Goal: Answer question/provide support: Answer question/provide support

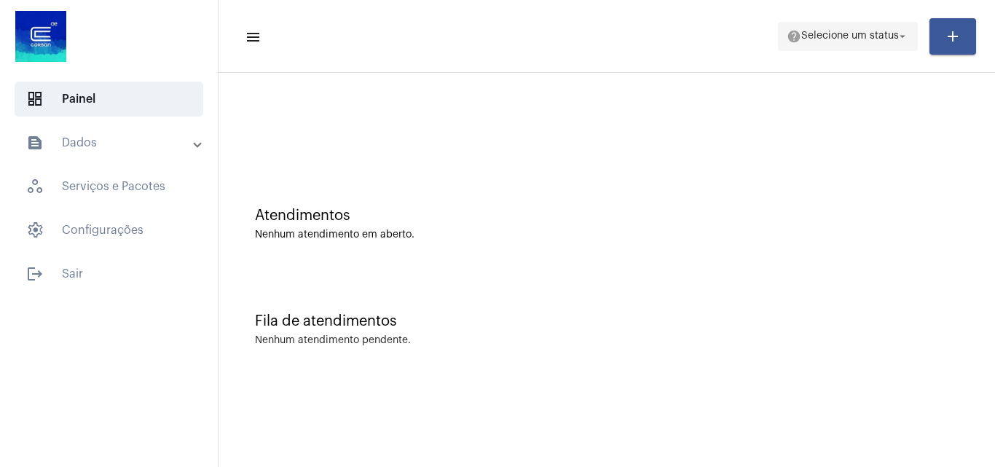
click at [858, 31] on span "Selecione um status" at bounding box center [850, 36] width 98 height 10
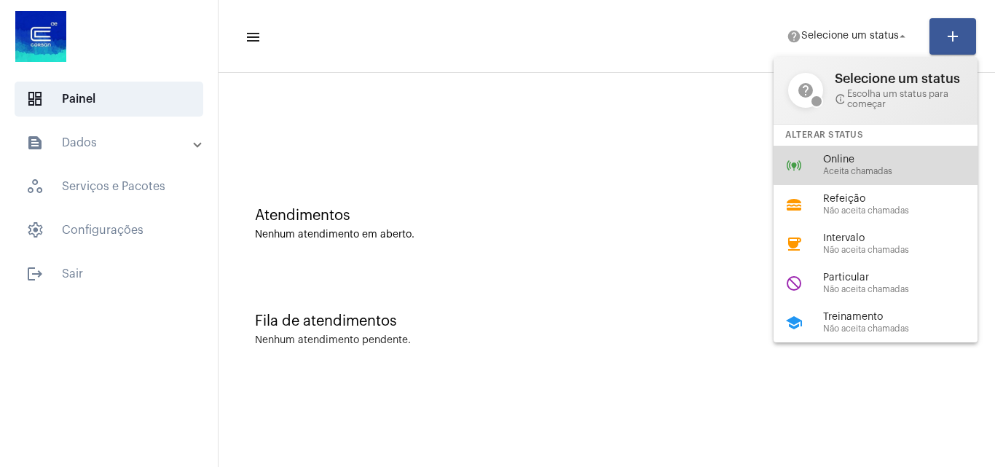
click at [907, 159] on span "Online" at bounding box center [906, 159] width 166 height 11
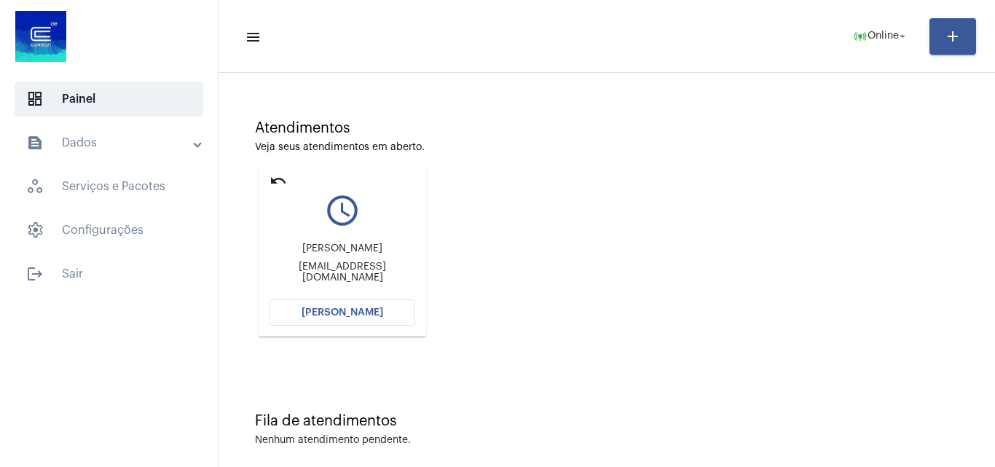
scroll to position [103, 0]
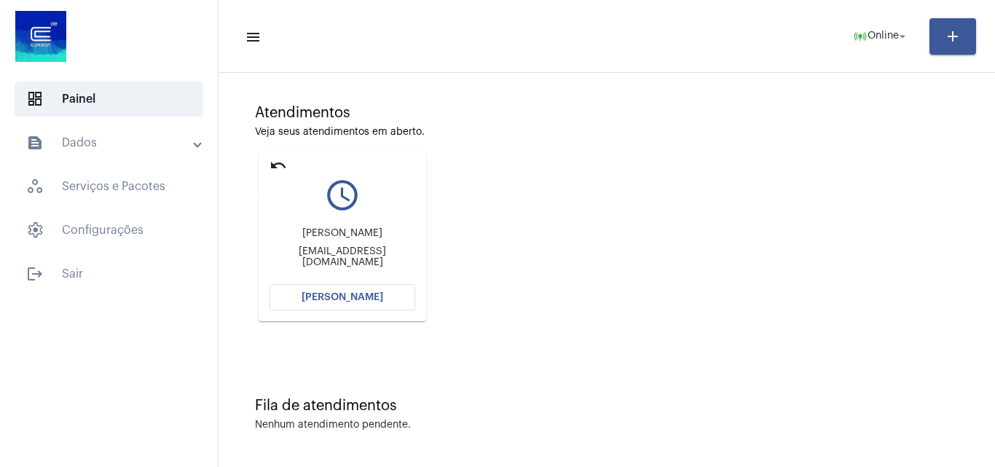
click at [277, 171] on mat-icon "undo" at bounding box center [277, 165] width 17 height 17
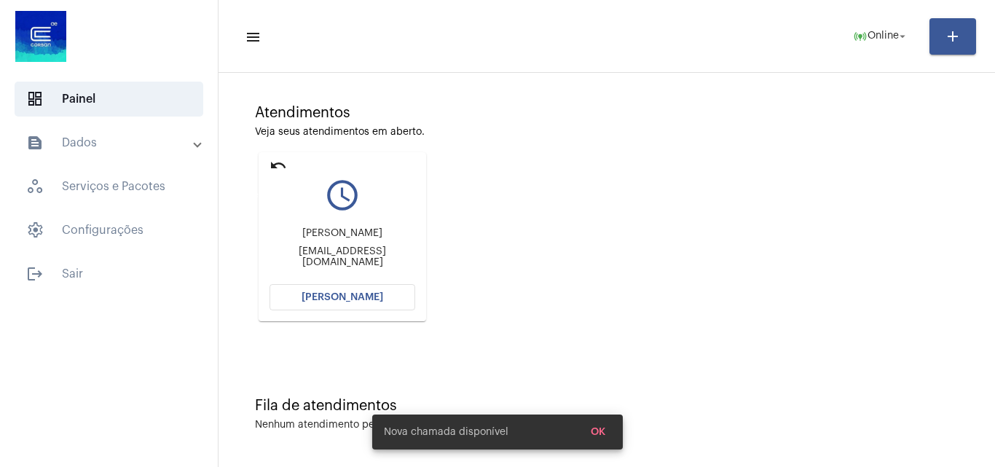
click at [280, 160] on mat-icon "undo" at bounding box center [277, 165] width 17 height 17
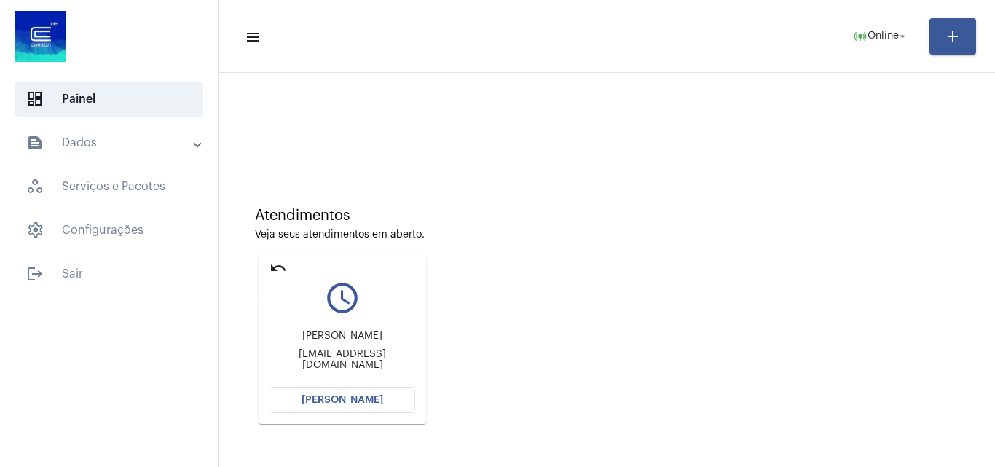
click at [283, 272] on mat-icon "undo" at bounding box center [277, 267] width 17 height 17
click at [280, 264] on mat-icon "undo" at bounding box center [277, 267] width 17 height 17
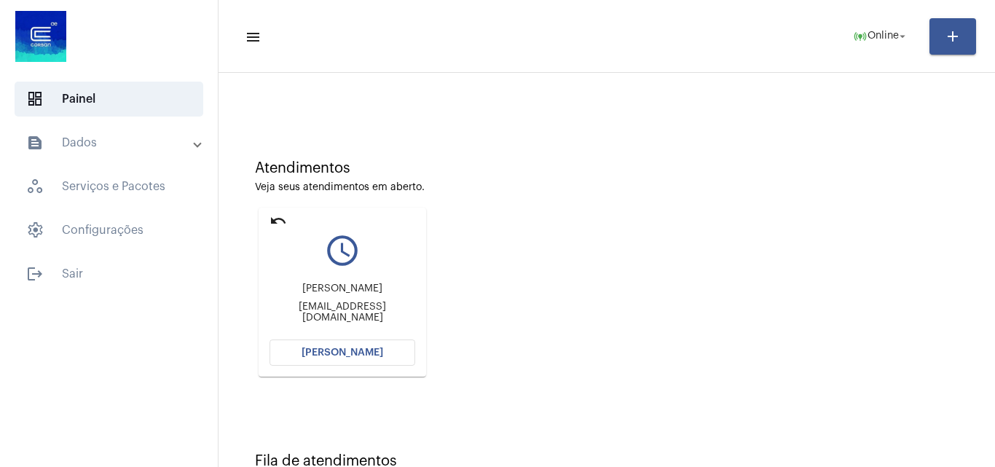
scroll to position [73, 0]
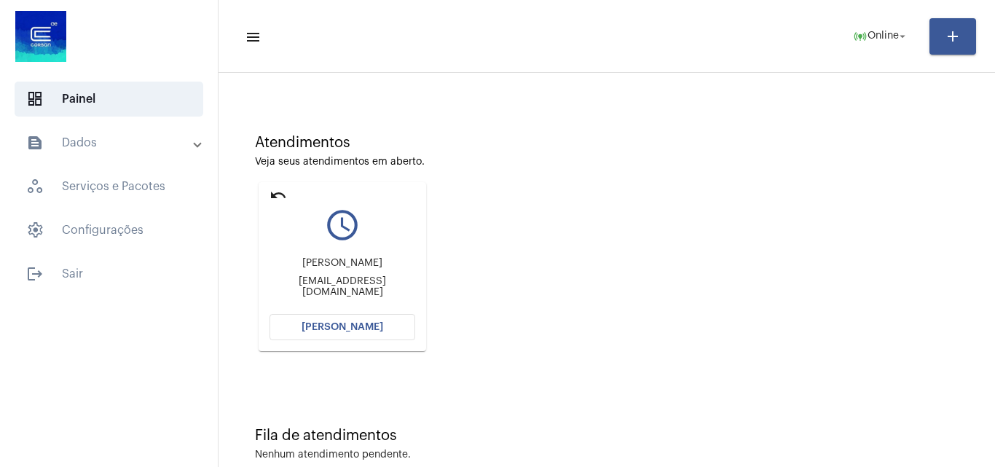
click at [361, 330] on span "[PERSON_NAME]" at bounding box center [342, 327] width 82 height 10
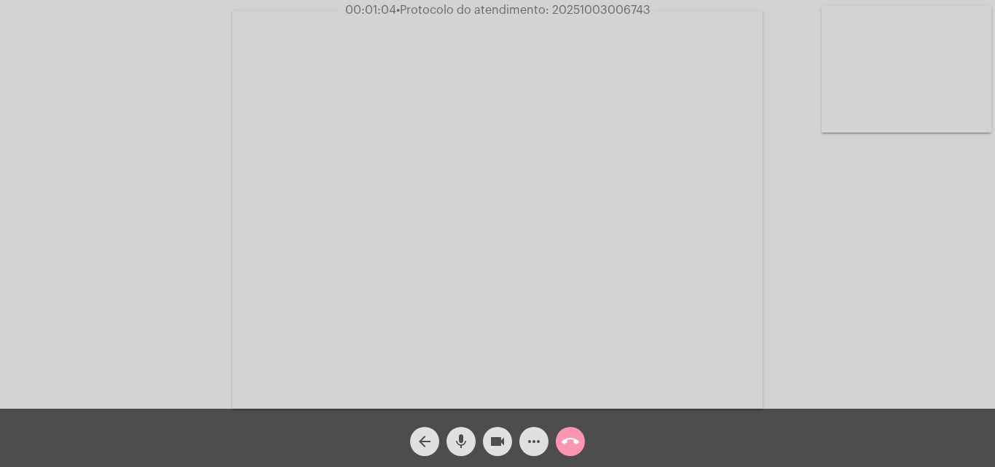
click at [505, 443] on mat-icon "videocam" at bounding box center [497, 441] width 17 height 17
click at [475, 445] on button "mic" at bounding box center [460, 441] width 29 height 29
click at [489, 444] on mat-icon "videocam_off" at bounding box center [497, 441] width 17 height 17
click at [460, 445] on mat-icon "mic_off" at bounding box center [460, 441] width 17 height 17
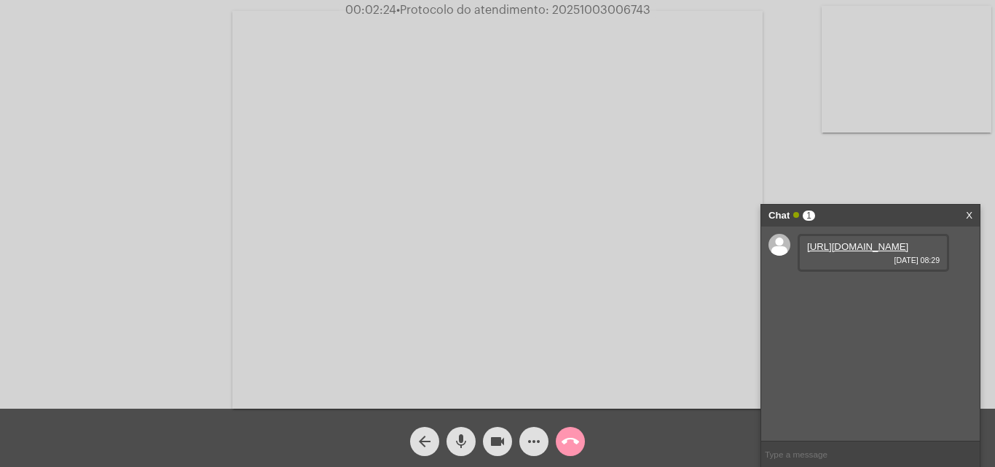
click at [884, 252] on link "https://neft-transfer-bucket.s3.amazonaws.com/temp-dfc2716e-9b9b-20e5-9181-4fb0…" at bounding box center [857, 246] width 101 height 11
click at [863, 293] on link "https://neft-transfer-bucket.s3.amazonaws.com/temp-45e24777-72ec-87bb-5cf3-802c…" at bounding box center [857, 288] width 101 height 11
click at [886, 335] on link "https://neft-transfer-bucket.s3.amazonaws.com/temp-6053b280-c957-4f97-8a37-02b5…" at bounding box center [857, 329] width 101 height 11
click at [497, 452] on span "videocam" at bounding box center [497, 441] width 17 height 29
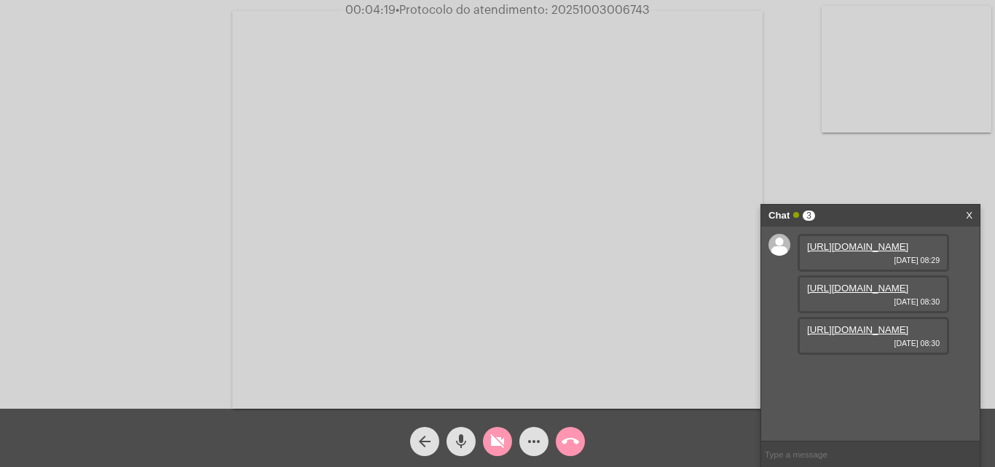
click at [466, 446] on mat-icon "mic" at bounding box center [460, 441] width 17 height 17
click at [495, 451] on span "videocam_off" at bounding box center [497, 441] width 17 height 29
click at [464, 443] on mat-icon "mic_off" at bounding box center [460, 441] width 17 height 17
click at [891, 376] on link "https://neft-transfer-bucket.s3.amazonaws.com/temp-e56177e2-747d-3c21-b701-de86…" at bounding box center [857, 371] width 101 height 11
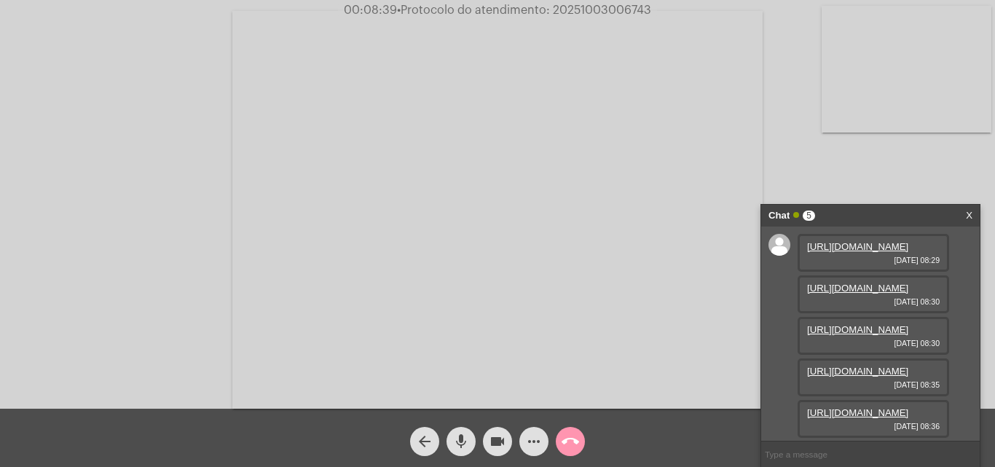
scroll to position [161, 0]
click at [902, 409] on link "https://neft-transfer-bucket.s3.amazonaws.com/temp-ca742a74-bd82-f78f-b073-281a…" at bounding box center [857, 412] width 101 height 11
click at [489, 435] on mat-icon "videocam" at bounding box center [497, 441] width 17 height 17
click at [467, 439] on mat-icon "mic" at bounding box center [460, 441] width 17 height 17
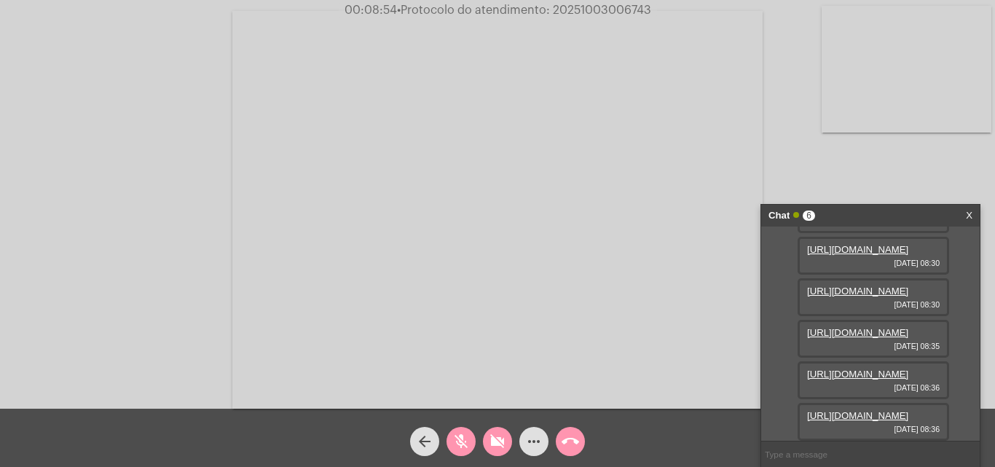
scroll to position [235, 0]
click at [891, 410] on link "https://neft-transfer-bucket.s3.amazonaws.com/temp-24bd30c5-8127-c7c3-7c77-02df…" at bounding box center [857, 415] width 101 height 11
click at [904, 410] on link "https://neft-transfer-bucket.s3.amazonaws.com/temp-bb48cd47-0b4c-262a-375c-f66e…" at bounding box center [857, 415] width 101 height 11
click at [505, 435] on mat-icon "videocam_off" at bounding box center [497, 441] width 17 height 17
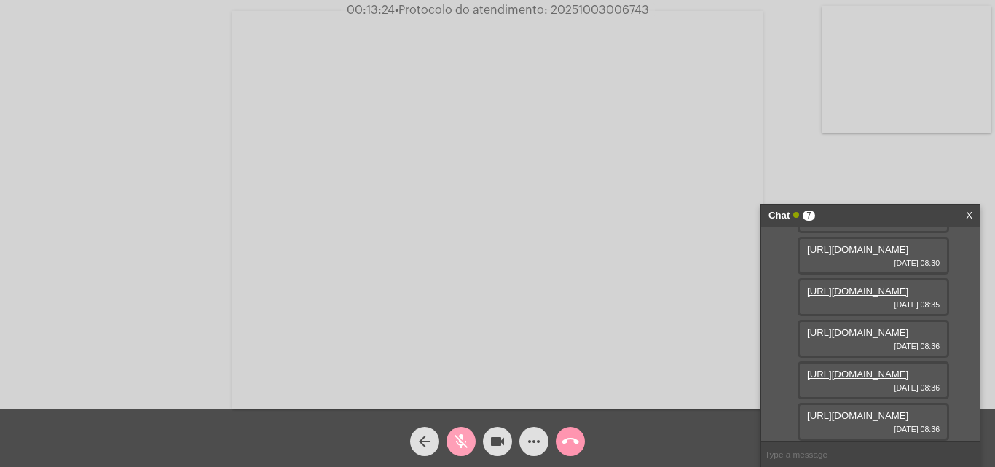
click at [466, 443] on mat-icon "mic_off" at bounding box center [460, 441] width 17 height 17
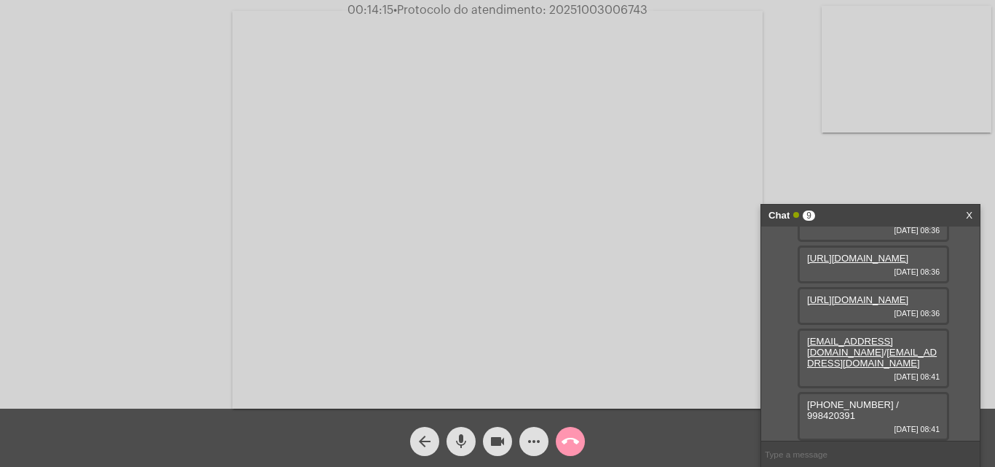
scroll to position [414, 0]
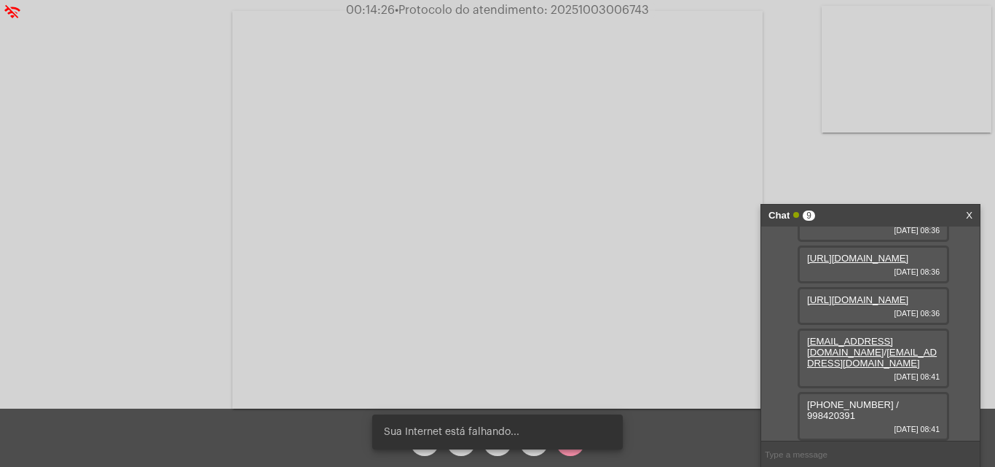
click at [508, 451] on div "Sua Internet está falhando..." at bounding box center [497, 432] width 285 height 70
click at [504, 451] on div "Sua Internet está falhando..." at bounding box center [497, 432] width 285 height 70
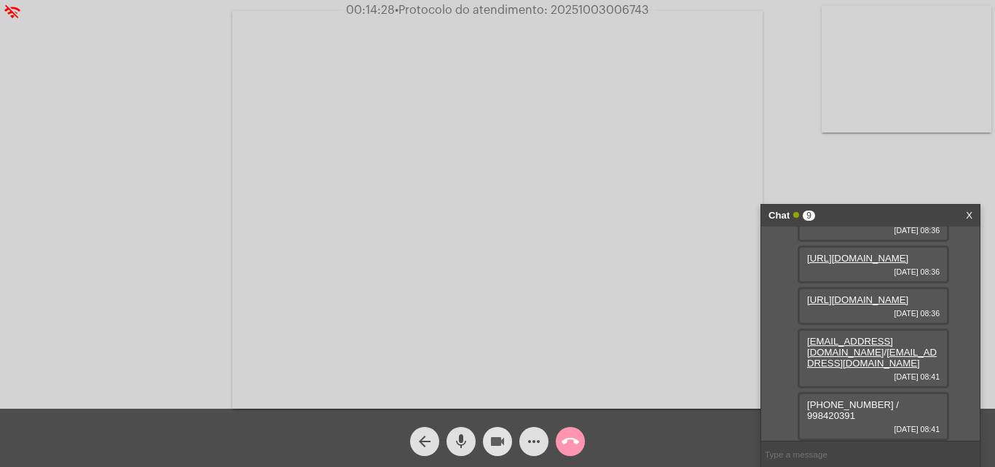
click at [497, 446] on mat-icon "videocam" at bounding box center [497, 441] width 17 height 17
click at [466, 435] on mat-icon "mic" at bounding box center [460, 441] width 17 height 17
click at [505, 443] on mat-icon "videocam" at bounding box center [497, 441] width 17 height 17
drag, startPoint x: 845, startPoint y: 415, endPoint x: 853, endPoint y: 417, distance: 8.1
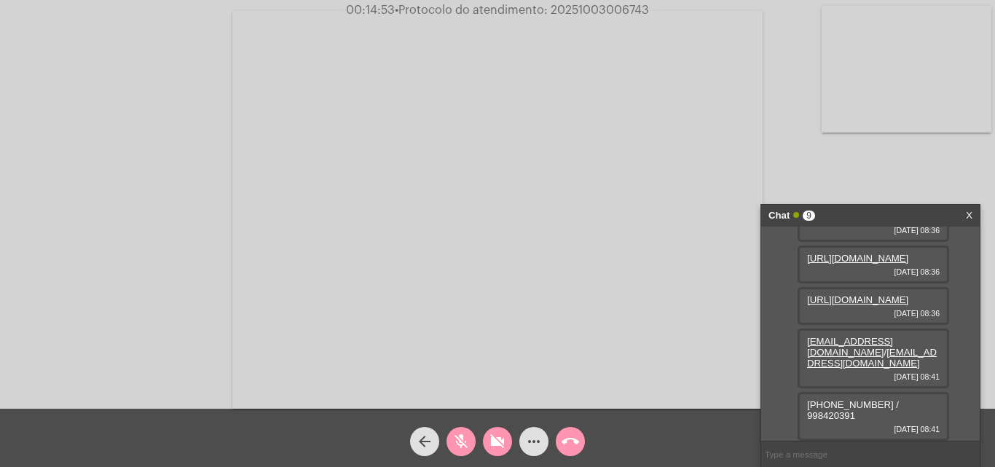
click at [853, 417] on span "(48) 32124800 / 998420391" at bounding box center [853, 410] width 92 height 22
copy span "32124800"
click at [899, 411] on span "(48) 32124800 / 998420391" at bounding box center [853, 410] width 92 height 22
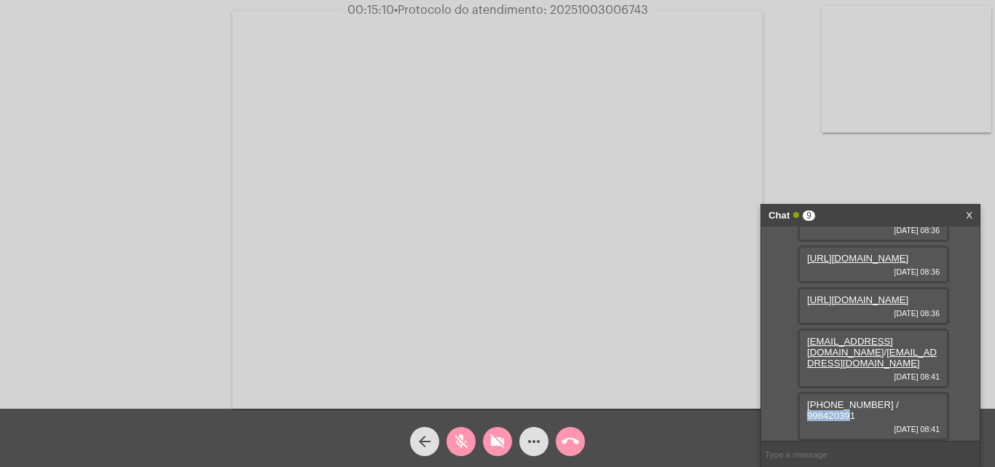
copy span "998420391"
click at [844, 411] on span "(48) 32124800 / 998420391" at bounding box center [853, 410] width 92 height 22
copy span "32124800"
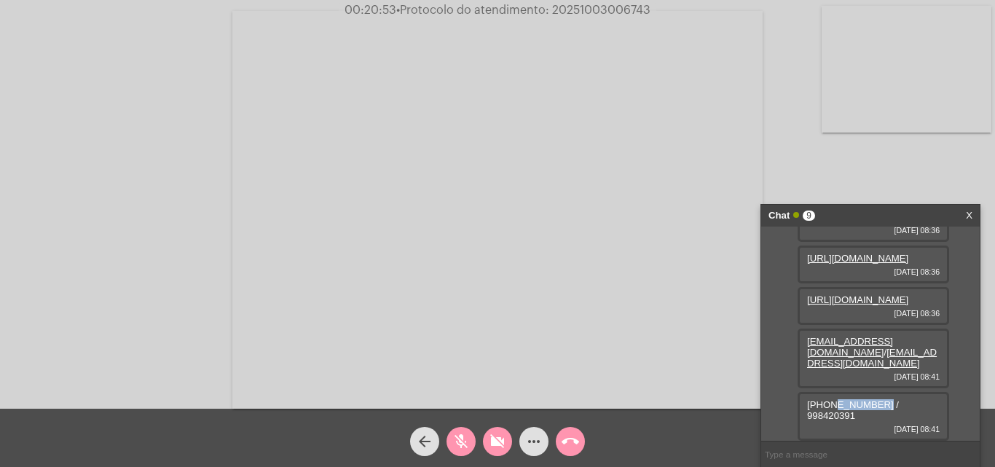
click at [505, 438] on mat-icon "videocam_off" at bounding box center [497, 441] width 17 height 17
click at [465, 442] on mat-icon "mic_off" at bounding box center [460, 441] width 17 height 17
click at [535, 448] on mat-icon "more_horiz" at bounding box center [533, 441] width 17 height 17
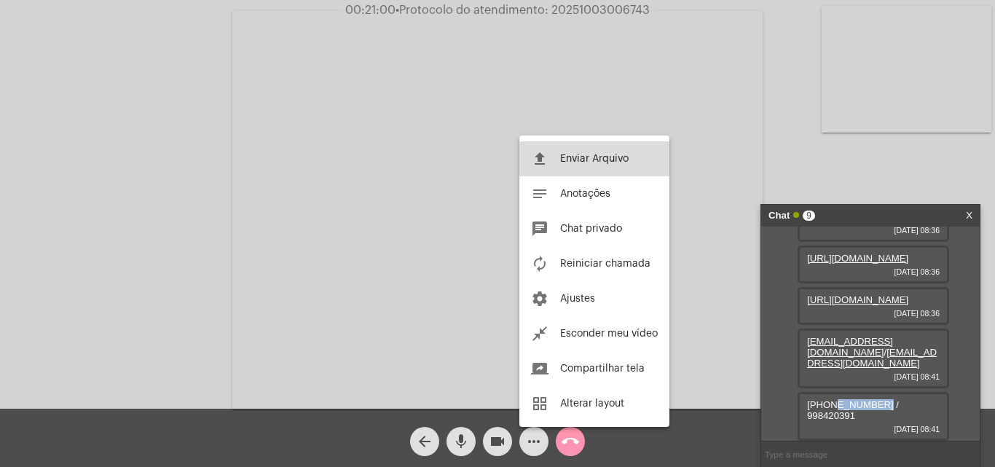
click at [612, 166] on button "file_upload Enviar Arquivo" at bounding box center [594, 158] width 150 height 35
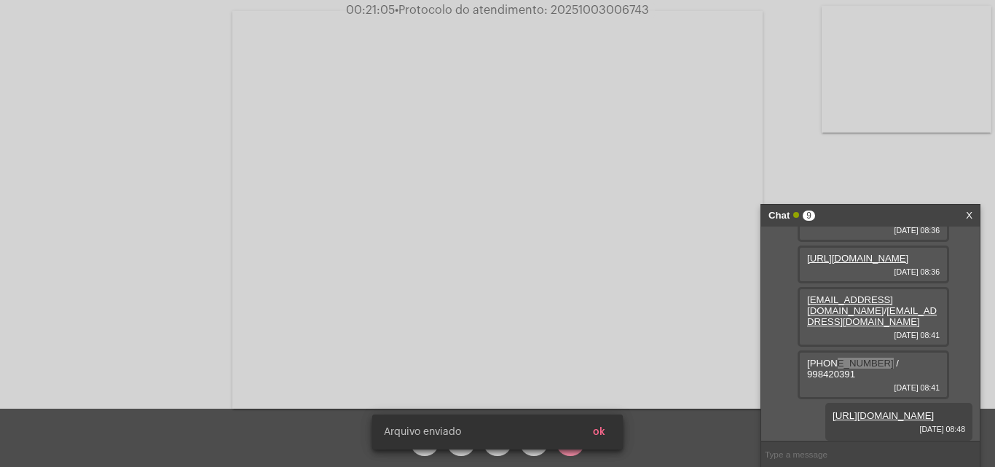
scroll to position [489, 0]
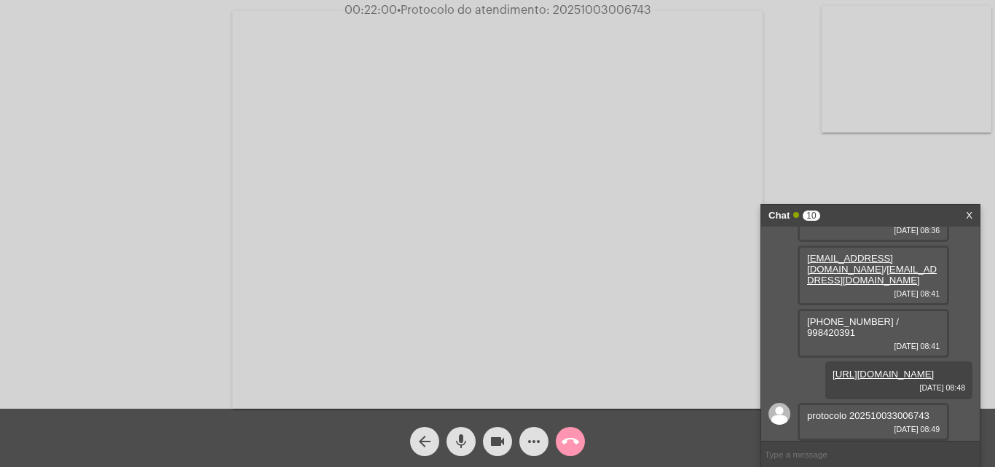
click at [888, 336] on span "(48) 32124800 / 998420391" at bounding box center [853, 327] width 92 height 22
click at [495, 450] on mat-icon "videocam" at bounding box center [497, 441] width 17 height 17
click at [456, 446] on mat-icon "mic" at bounding box center [460, 441] width 17 height 17
click at [488, 442] on button "videocam_off" at bounding box center [497, 441] width 29 height 29
click at [465, 442] on mat-icon "mic_off" at bounding box center [460, 441] width 17 height 17
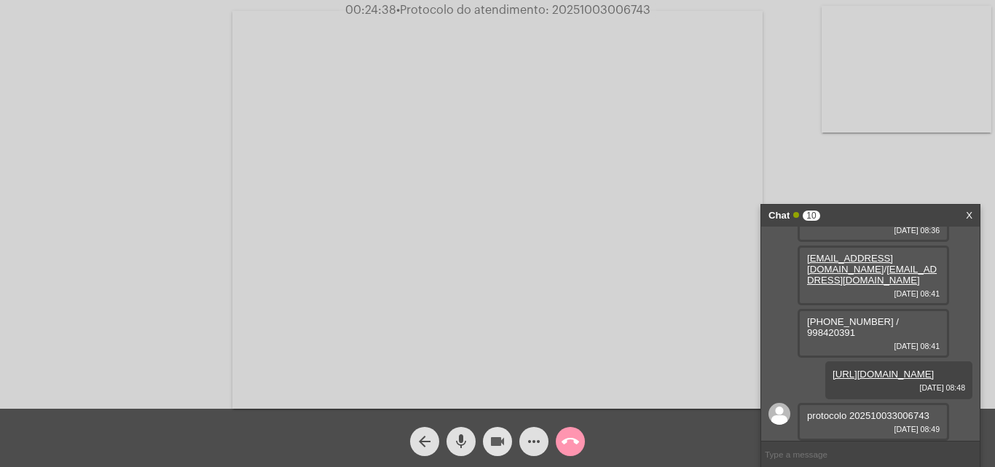
click at [497, 452] on span "videocam" at bounding box center [497, 441] width 17 height 29
click at [456, 452] on span "mic" at bounding box center [460, 441] width 17 height 29
click at [500, 454] on span "videocam_off" at bounding box center [497, 441] width 17 height 29
click at [463, 452] on span "mic_off" at bounding box center [460, 441] width 17 height 29
click at [493, 443] on mat-icon "videocam" at bounding box center [497, 441] width 17 height 17
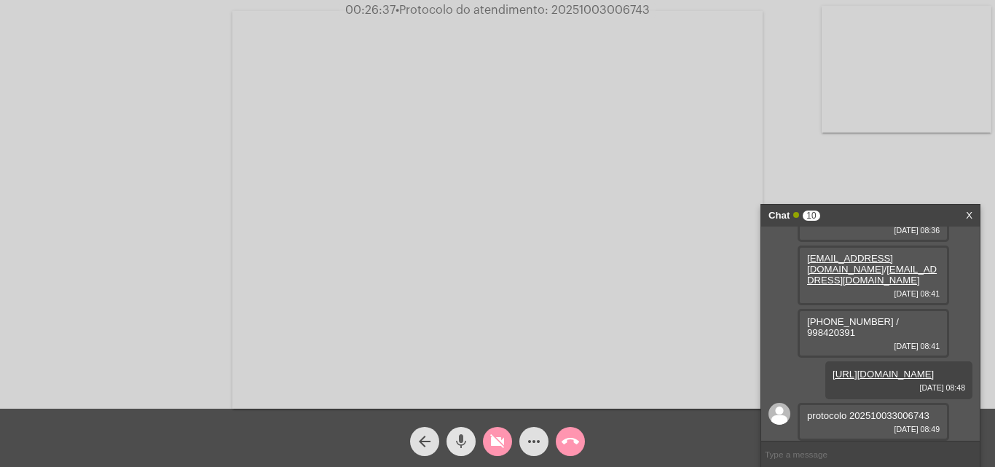
click at [451, 447] on button "mic" at bounding box center [460, 441] width 29 height 29
click at [505, 430] on span "videocam_off" at bounding box center [497, 441] width 17 height 29
click at [455, 438] on mat-icon "mic_off" at bounding box center [460, 441] width 17 height 17
click at [456, 449] on mat-icon "mic" at bounding box center [460, 441] width 17 height 17
click at [494, 449] on mat-icon "videocam" at bounding box center [497, 441] width 17 height 17
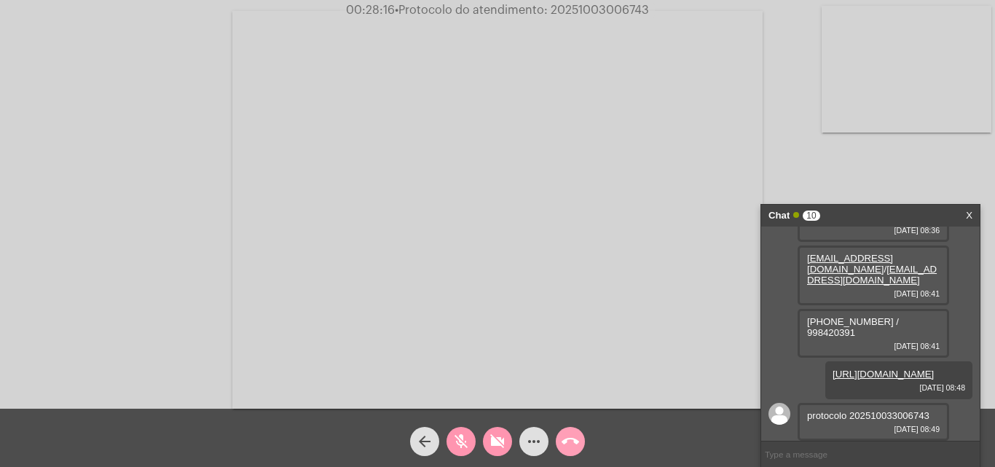
click at [572, 441] on mat-icon "call_end" at bounding box center [569, 441] width 17 height 17
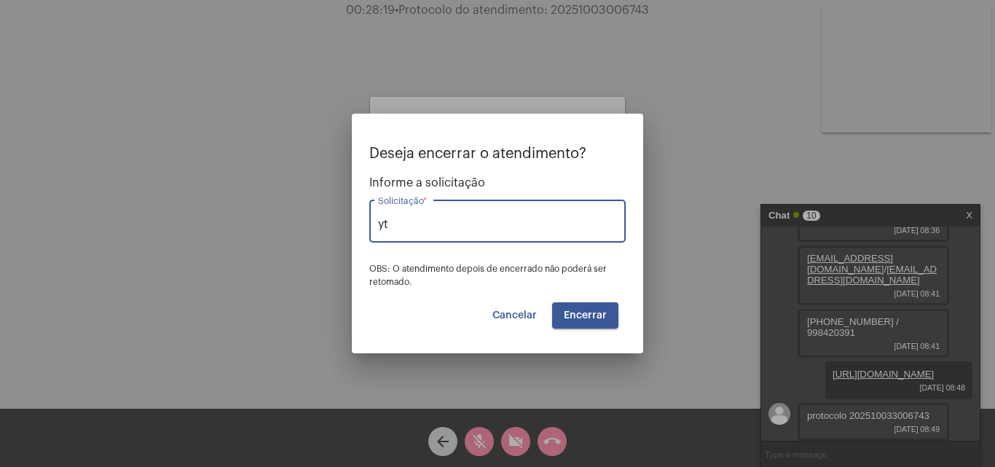
type input "y"
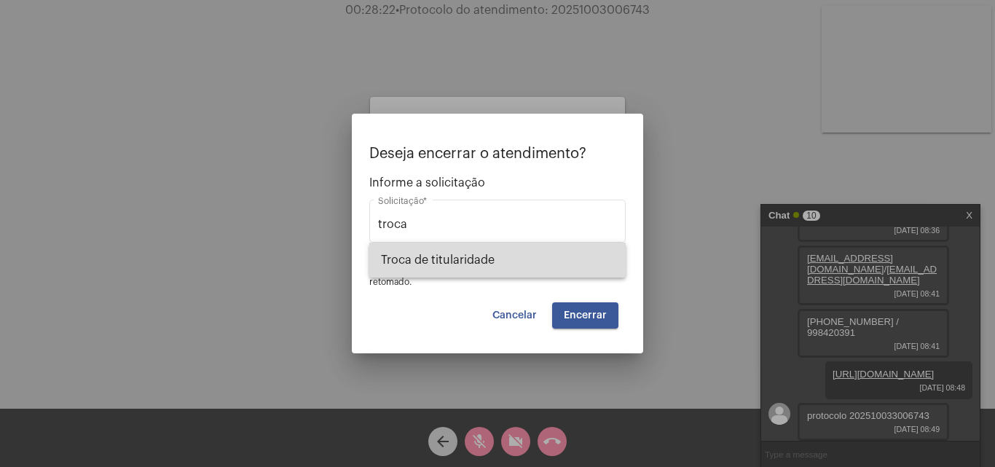
click at [508, 264] on span "Troca de titularidade" at bounding box center [497, 259] width 233 height 35
type input "Troca de titularidade"
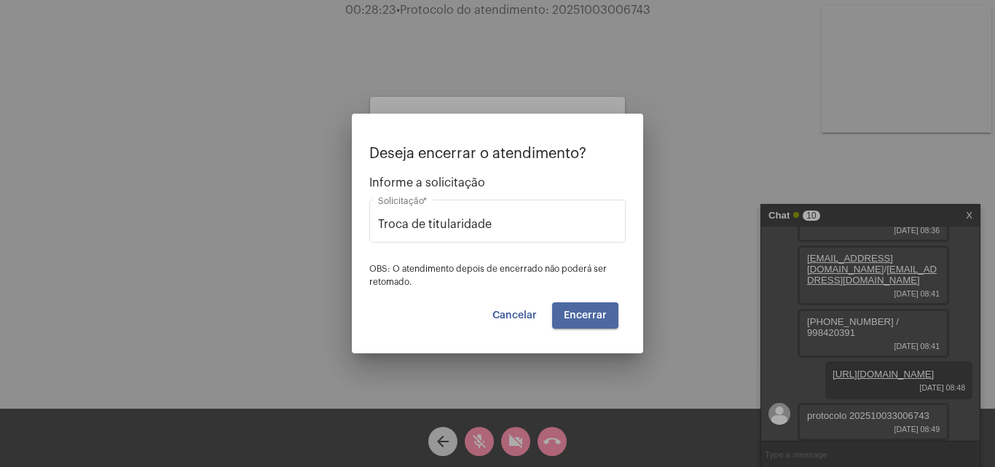
click at [572, 315] on span "Encerrar" at bounding box center [585, 315] width 43 height 10
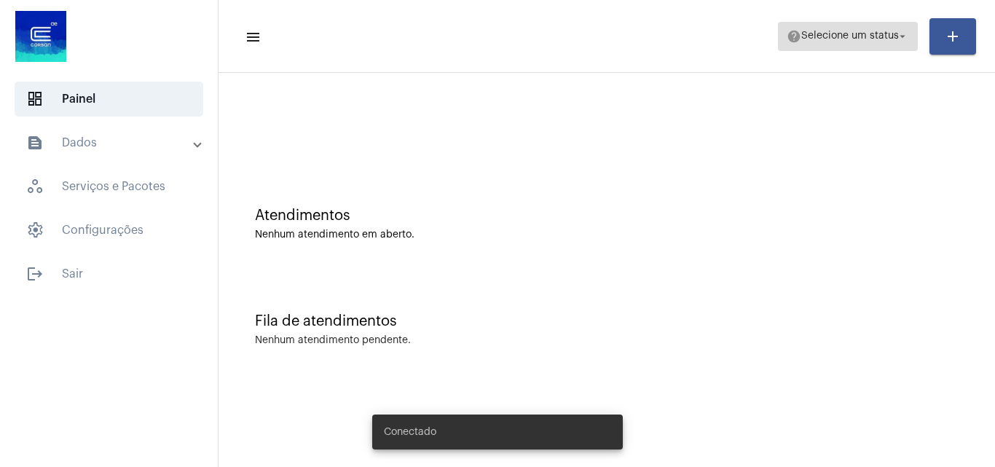
click at [820, 31] on span "Selecione um status" at bounding box center [850, 36] width 98 height 10
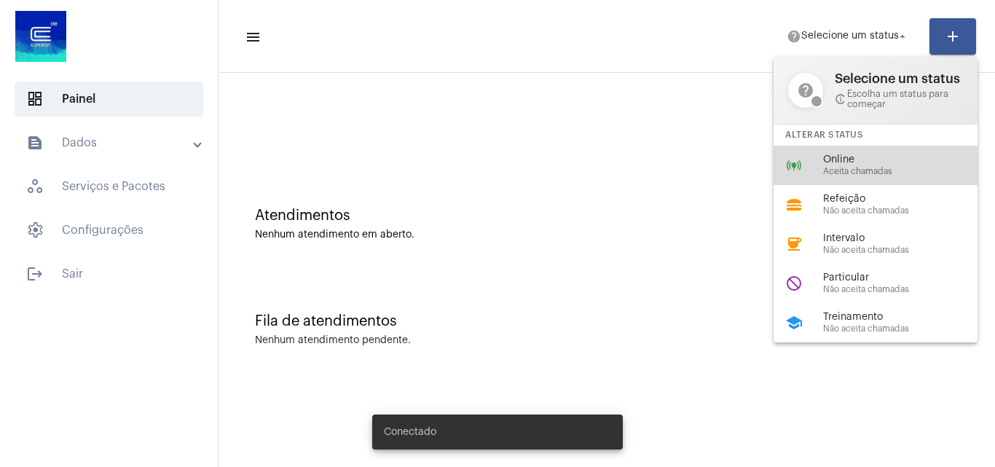
click at [853, 176] on span "Aceita chamadas" at bounding box center [906, 171] width 166 height 9
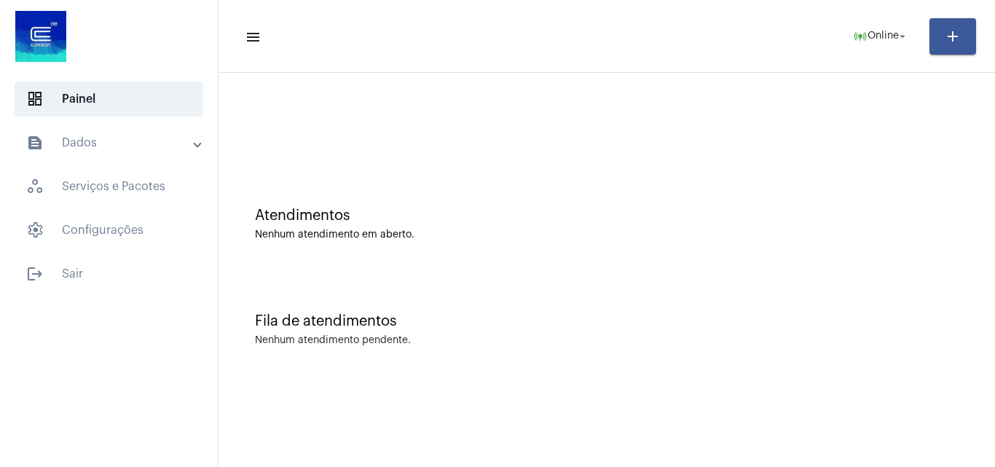
click at [105, 154] on mat-expansion-panel-header "text_snippet_outlined Dados" at bounding box center [113, 142] width 209 height 35
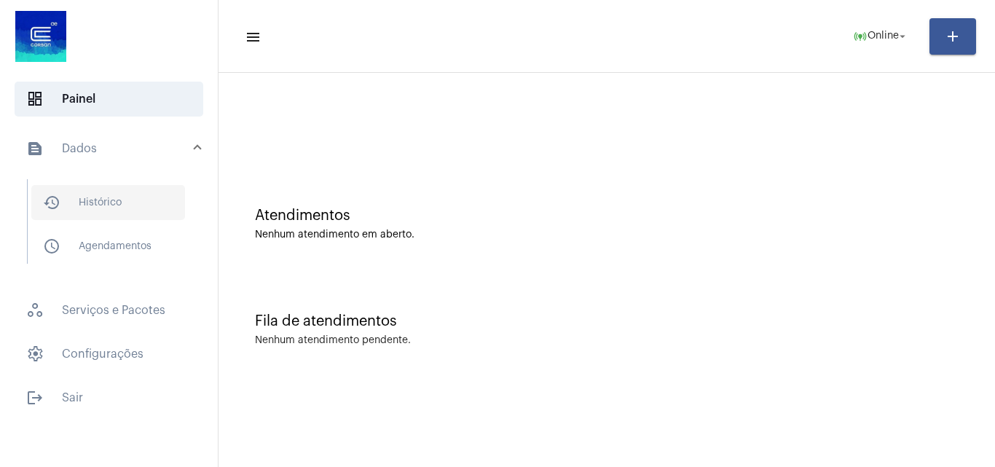
click at [106, 213] on span "history_outlined Histórico" at bounding box center [108, 202] width 154 height 35
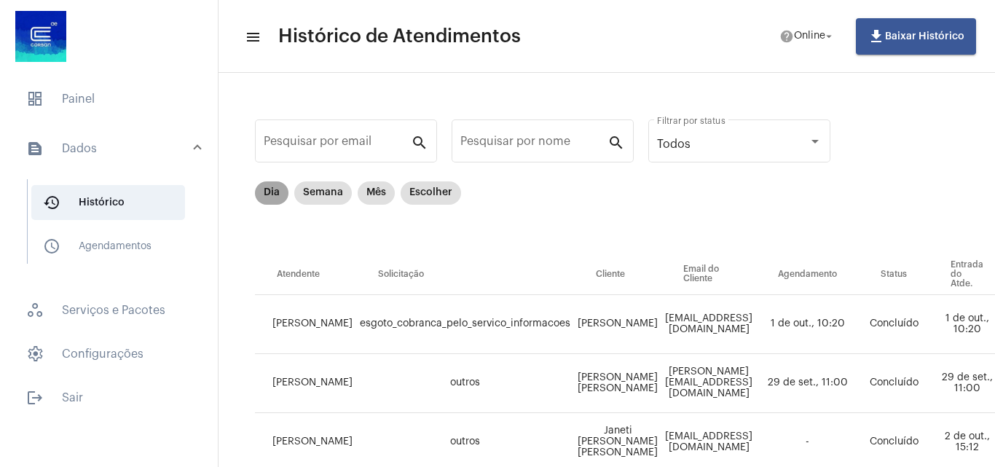
click at [266, 192] on mat-chip "Dia" at bounding box center [271, 192] width 33 height 23
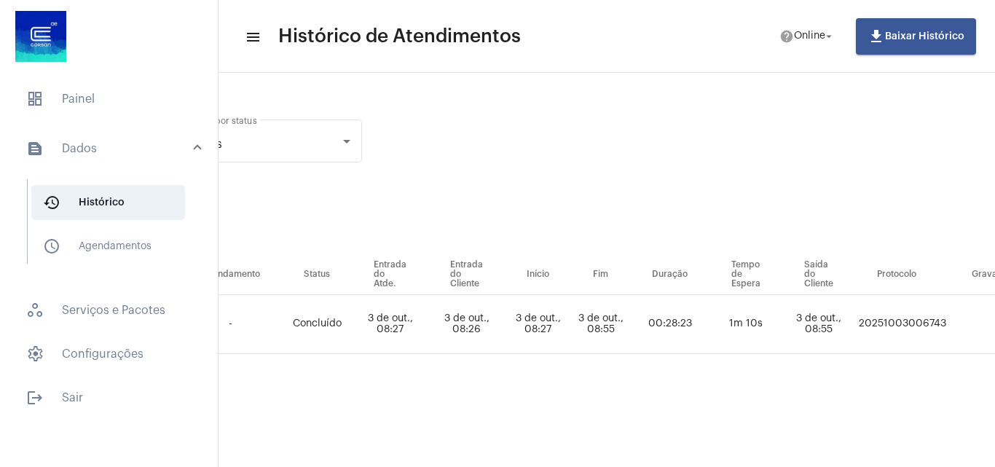
scroll to position [0, 607]
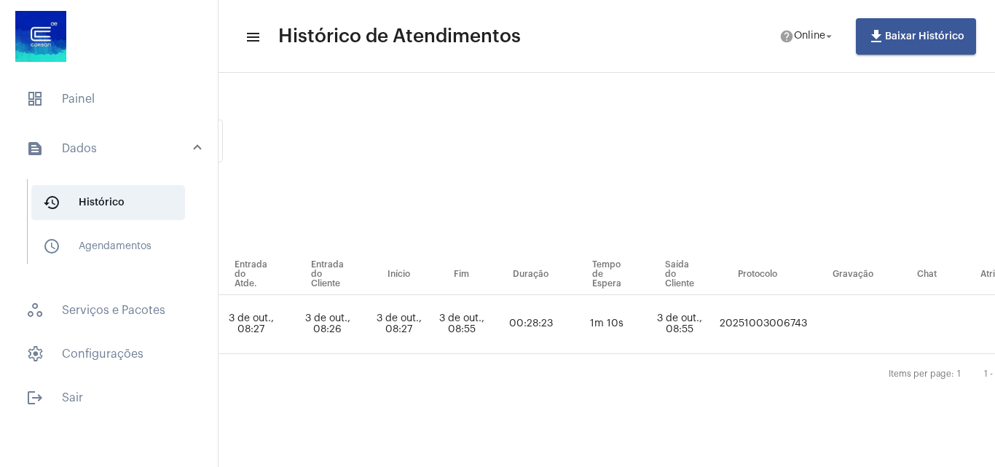
click at [811, 329] on td "20251003006743" at bounding box center [763, 324] width 95 height 59
click at [811, 320] on td "20251003006743" at bounding box center [763, 324] width 95 height 59
copy td "20251003006743"
click at [42, 105] on span "dashboard" at bounding box center [34, 98] width 17 height 17
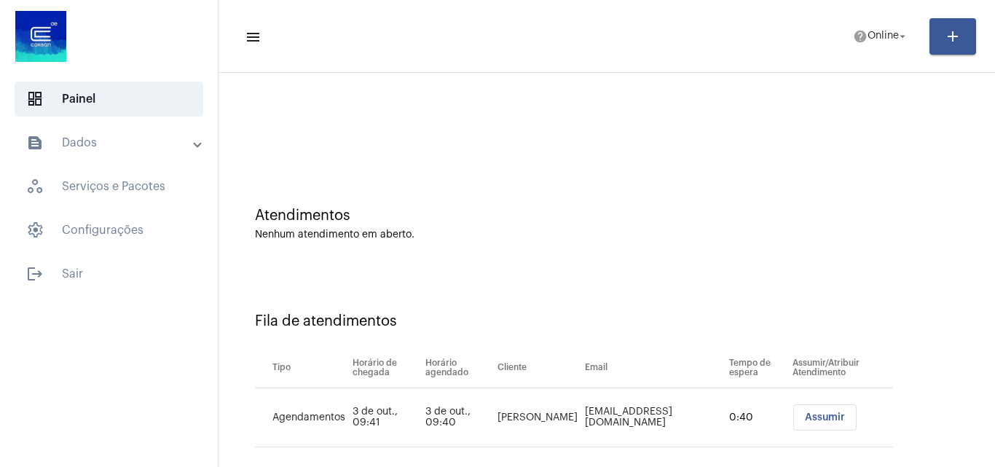
scroll to position [20, 0]
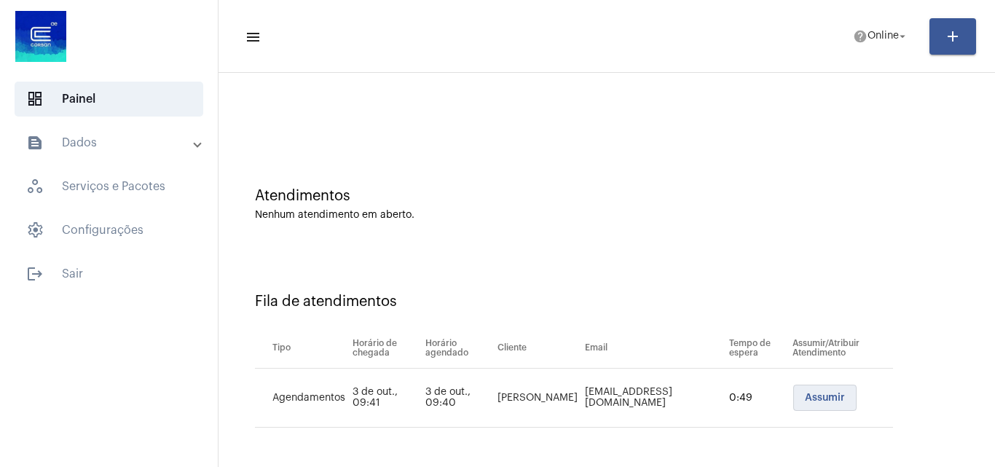
click at [816, 397] on span "Assumir" at bounding box center [825, 398] width 40 height 10
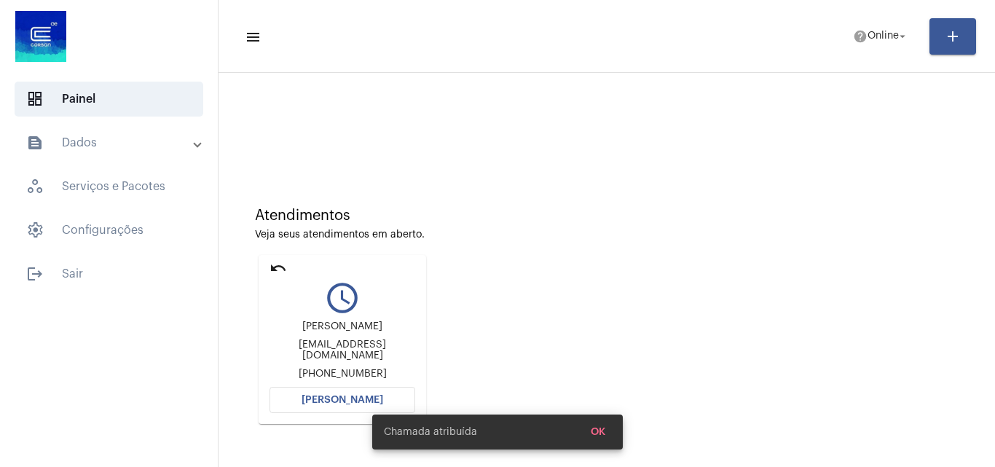
click at [336, 395] on span "[PERSON_NAME]" at bounding box center [342, 400] width 82 height 10
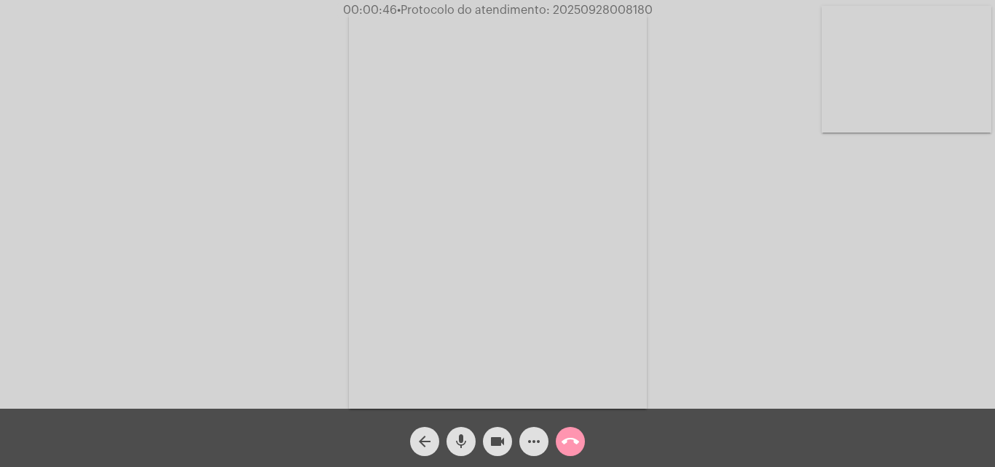
click at [498, 439] on mat-icon "videocam" at bounding box center [497, 441] width 17 height 17
click at [471, 439] on button "mic" at bounding box center [460, 441] width 29 height 29
click at [494, 446] on mat-icon "videocam_off" at bounding box center [497, 441] width 17 height 17
click at [466, 451] on span "mic_off" at bounding box center [460, 441] width 17 height 29
click at [534, 454] on span "more_horiz" at bounding box center [533, 441] width 17 height 29
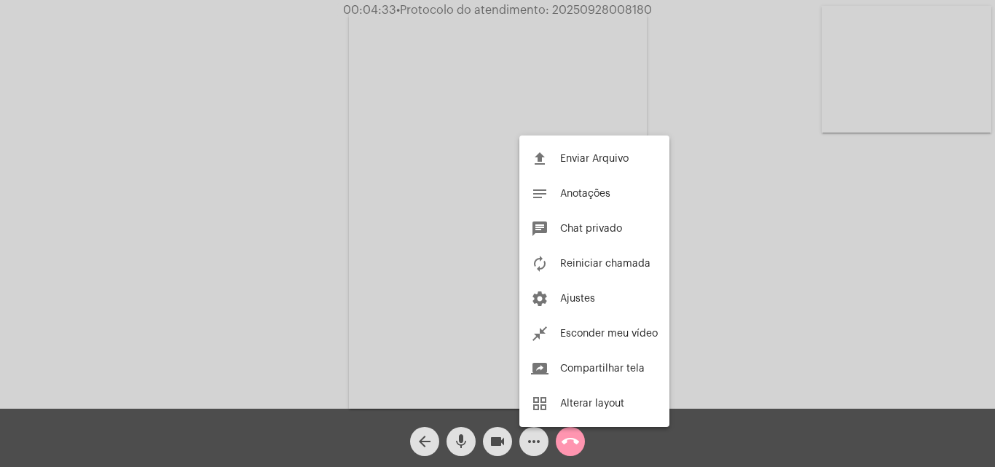
click at [617, 82] on div at bounding box center [497, 233] width 995 height 467
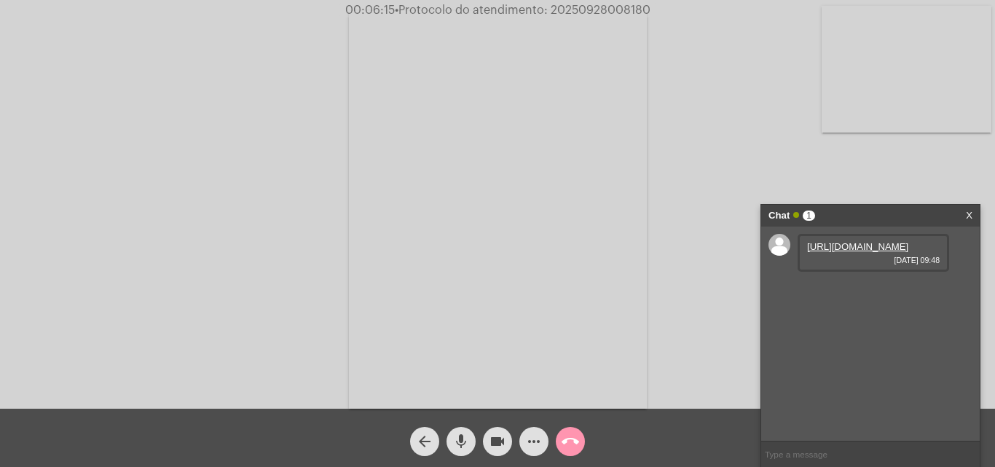
click at [908, 252] on link "https://neft-transfer-bucket.s3.amazonaws.com/temp-a4769d8d-e9c5-0f86-8f52-9f34…" at bounding box center [857, 246] width 101 height 11
click at [794, 30] on div "Acessando Câmera e Microfone..." at bounding box center [497, 208] width 992 height 409
click at [967, 215] on link "X" at bounding box center [969, 216] width 7 height 22
click at [903, 293] on link "https://neft-transfer-bucket.s3.amazonaws.com/temp-6c2f9629-cab3-bafe-7db3-9b77…" at bounding box center [857, 288] width 101 height 11
click at [503, 443] on mat-icon "videocam" at bounding box center [497, 441] width 17 height 17
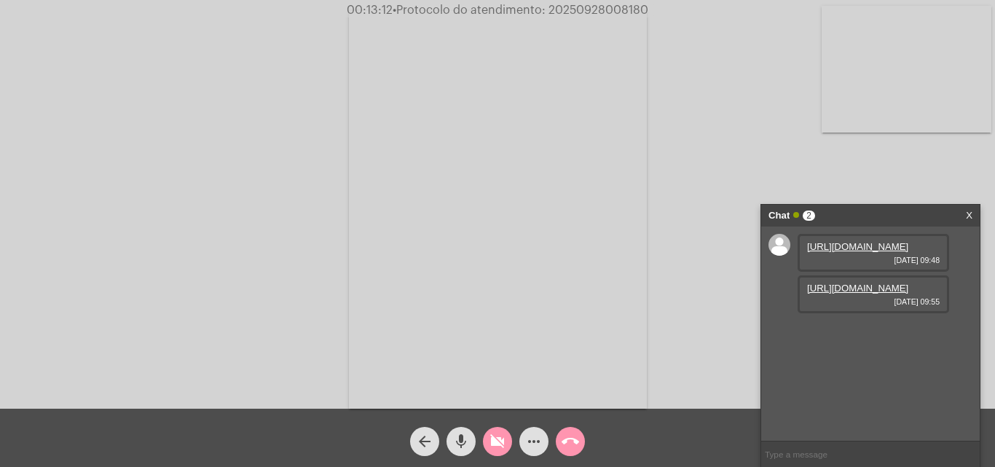
click at [470, 441] on button "mic" at bounding box center [460, 441] width 29 height 29
click at [893, 293] on link "https://neft-transfer-bucket.s3.amazonaws.com/temp-6c2f9629-cab3-bafe-7db3-9b77…" at bounding box center [857, 288] width 101 height 11
click at [510, 443] on button "videocam_off" at bounding box center [497, 441] width 29 height 29
click at [471, 435] on button "mic_off" at bounding box center [460, 441] width 29 height 29
click at [507, 434] on button "videocam" at bounding box center [497, 441] width 29 height 29
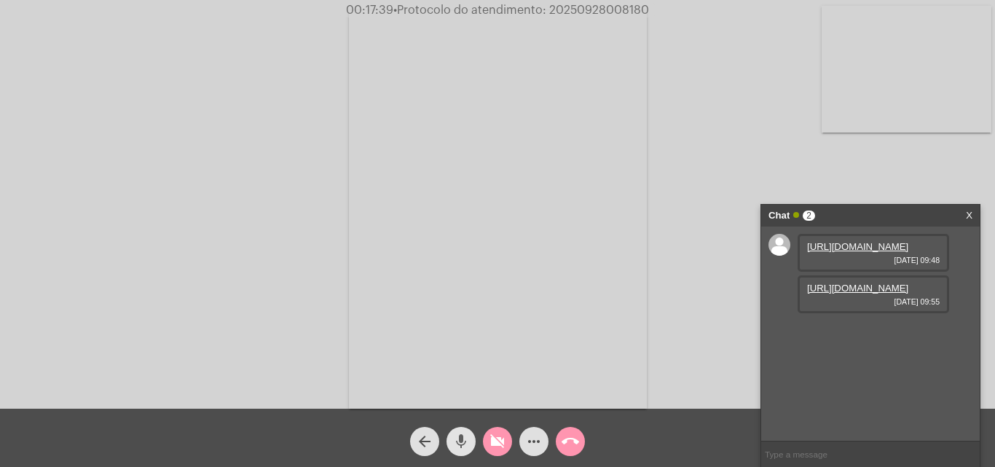
click at [463, 441] on mat-icon "mic" at bounding box center [460, 441] width 17 height 17
click at [486, 449] on button "videocam_off" at bounding box center [497, 441] width 29 height 29
click at [463, 445] on mat-icon "mic_off" at bounding box center [460, 441] width 17 height 17
click at [494, 451] on span "videocam" at bounding box center [497, 441] width 17 height 29
click at [452, 445] on mat-icon "mic" at bounding box center [460, 441] width 17 height 17
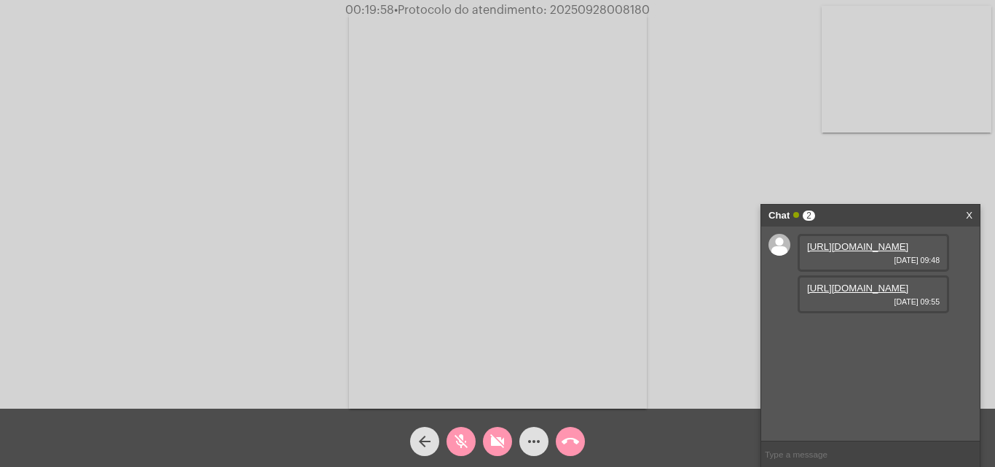
click at [503, 443] on mat-icon "videocam_off" at bounding box center [497, 441] width 17 height 17
click at [462, 443] on mat-icon "mic_off" at bounding box center [460, 441] width 17 height 17
click at [504, 449] on mat-icon "videocam" at bounding box center [497, 441] width 17 height 17
click at [472, 442] on button "mic" at bounding box center [460, 441] width 29 height 29
click at [486, 432] on button "videocam_off" at bounding box center [497, 441] width 29 height 29
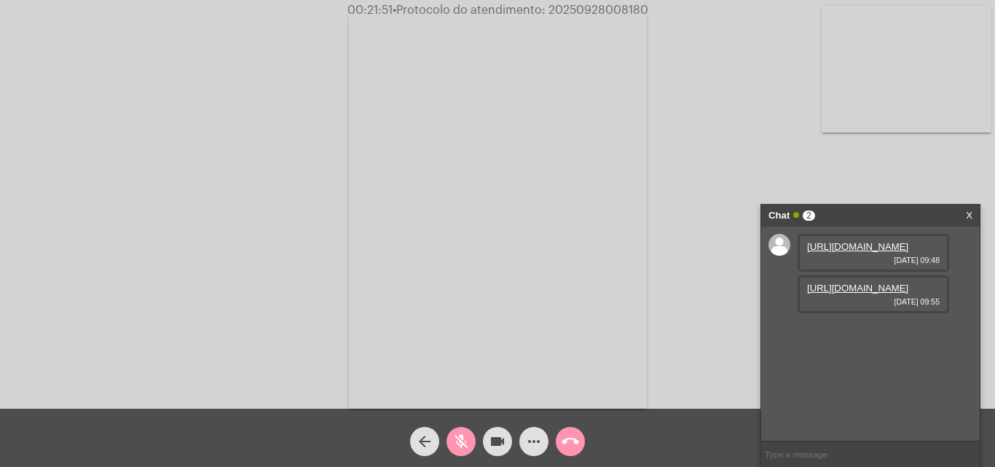
click at [475, 435] on div "mic_off" at bounding box center [461, 437] width 36 height 36
click at [966, 215] on link "X" at bounding box center [969, 216] width 7 height 22
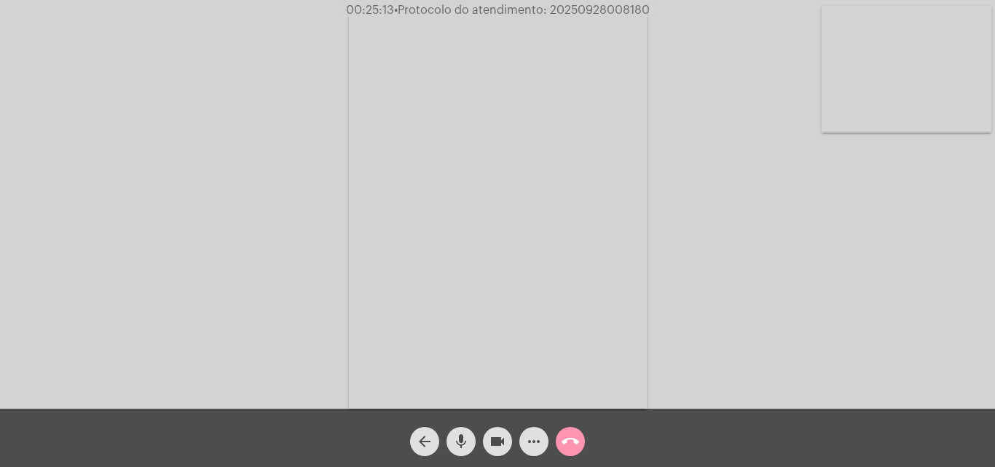
click at [454, 446] on mat-icon "mic" at bounding box center [460, 441] width 17 height 17
click at [492, 437] on mat-icon "videocam" at bounding box center [497, 441] width 17 height 17
click at [563, 438] on mat-icon "call_end" at bounding box center [569, 441] width 17 height 17
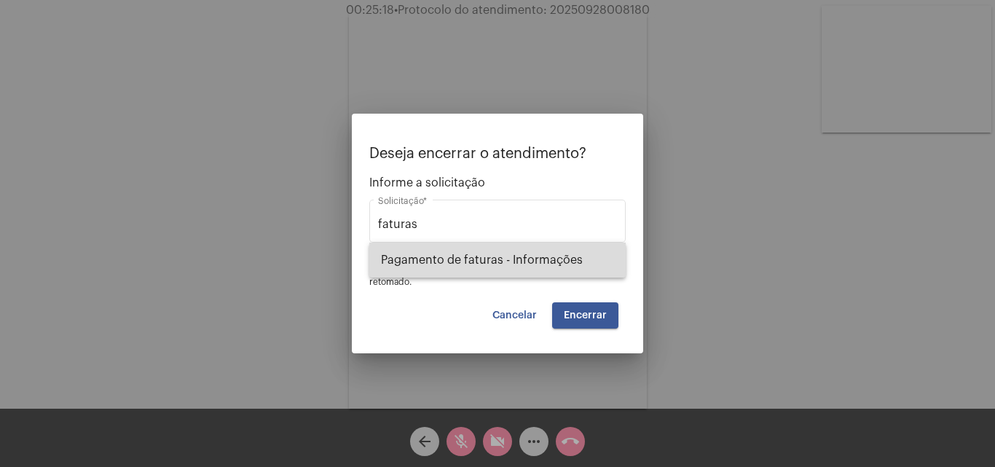
click at [535, 268] on span "Pagamento de faturas - Informações" at bounding box center [497, 259] width 233 height 35
type input "Pagamento de faturas - Informações"
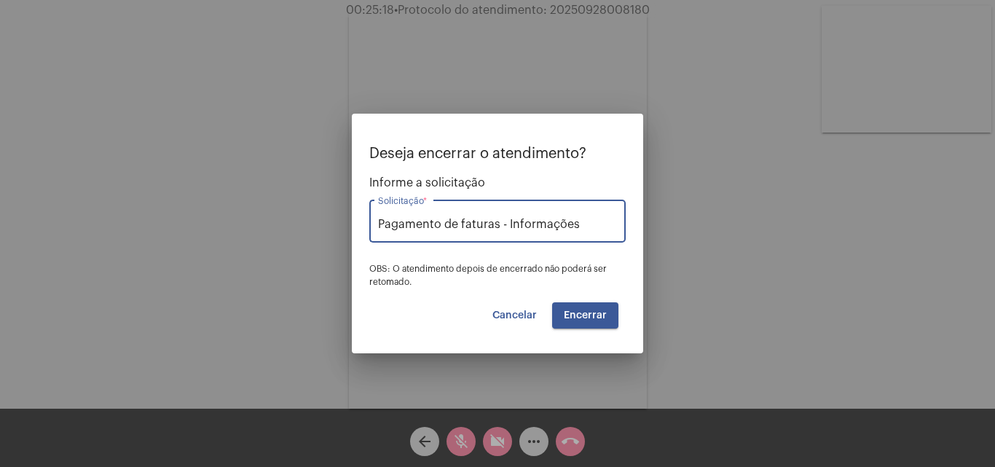
click at [583, 312] on span "Encerrar" at bounding box center [585, 315] width 43 height 10
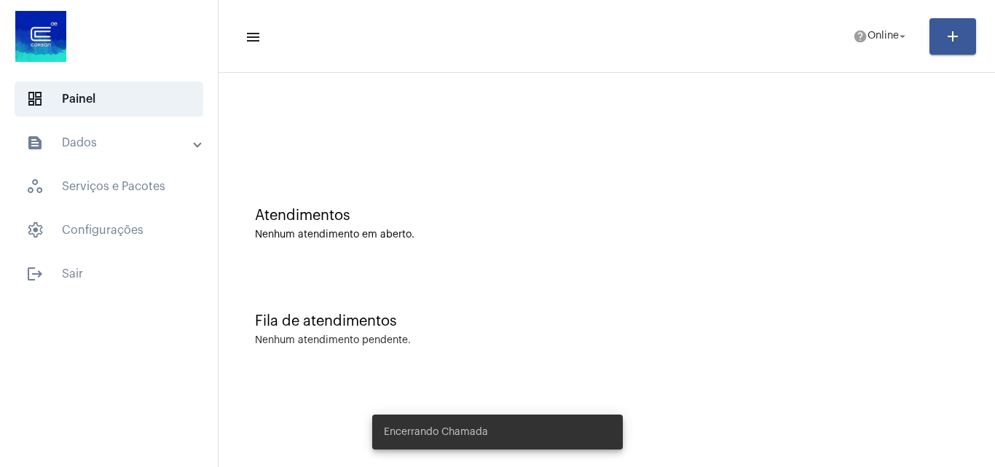
click at [97, 138] on mat-panel-title "text_snippet_outlined Dados" at bounding box center [110, 142] width 168 height 17
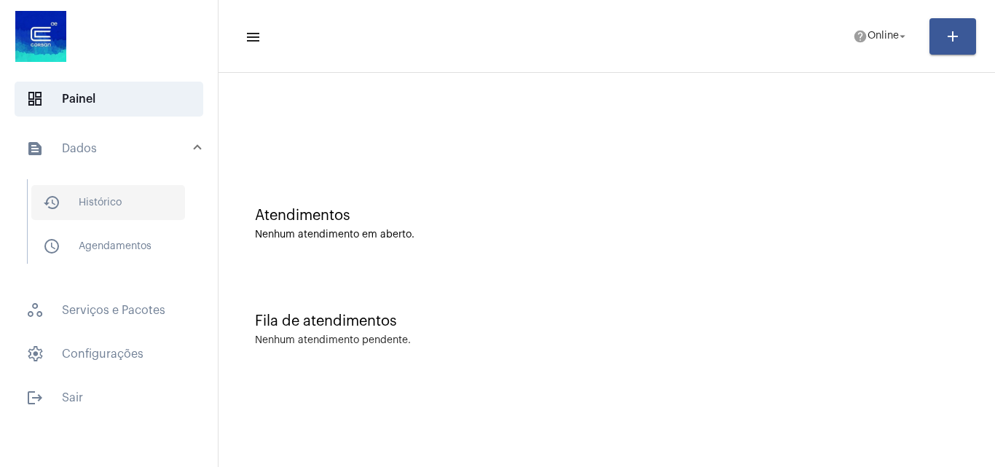
click at [143, 197] on span "history_outlined Histórico" at bounding box center [108, 202] width 154 height 35
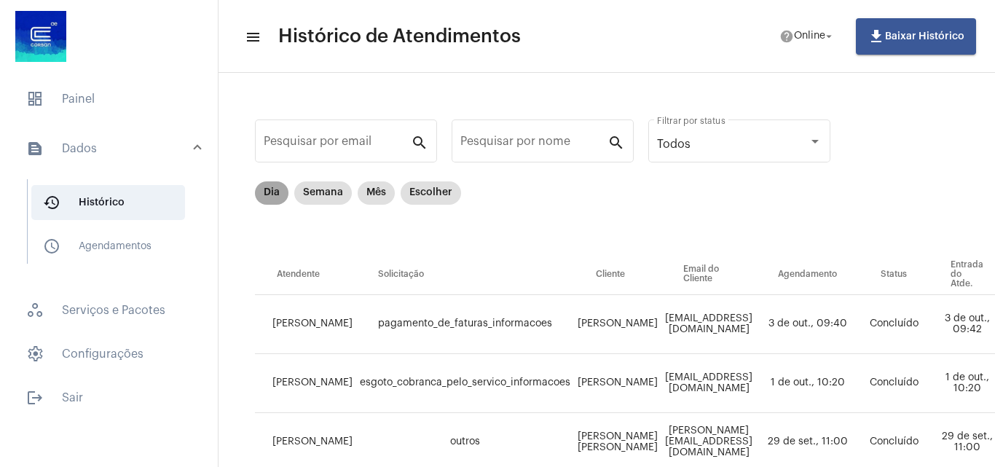
click at [262, 190] on mat-chip "Dia" at bounding box center [271, 192] width 33 height 23
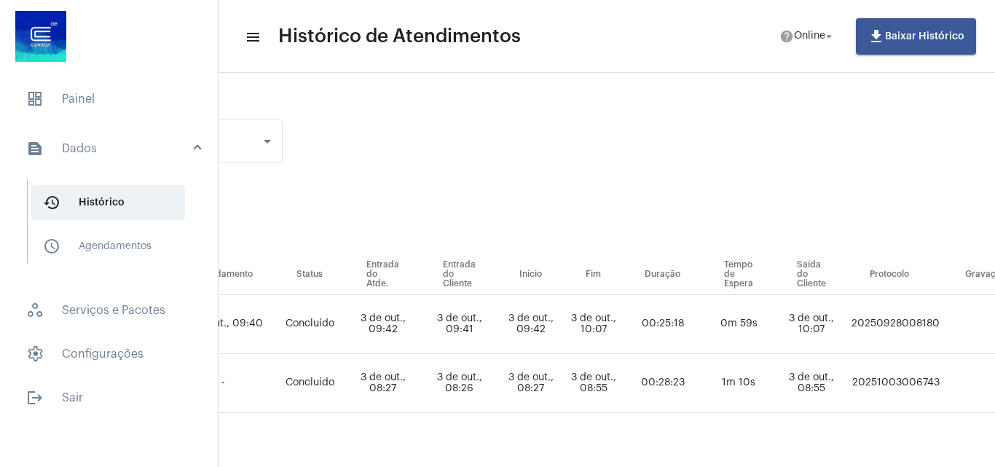
scroll to position [0, 787]
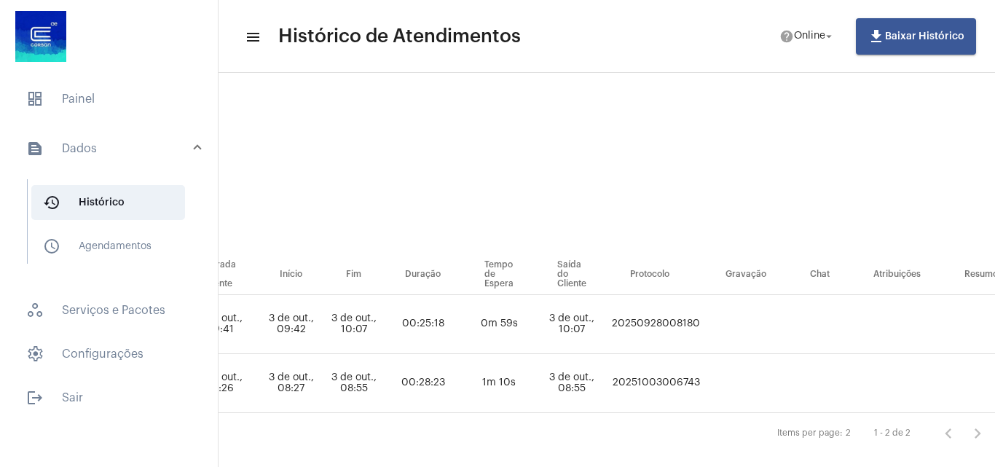
click at [702, 319] on td "20250928008180" at bounding box center [655, 324] width 95 height 59
copy td "20250928008180"
click at [74, 118] on mat-list "dashboard Painel text_snippet_outlined Dados history_outlined Histórico schedul…" at bounding box center [109, 245] width 218 height 339
click at [77, 103] on span "dashboard Painel" at bounding box center [109, 99] width 189 height 35
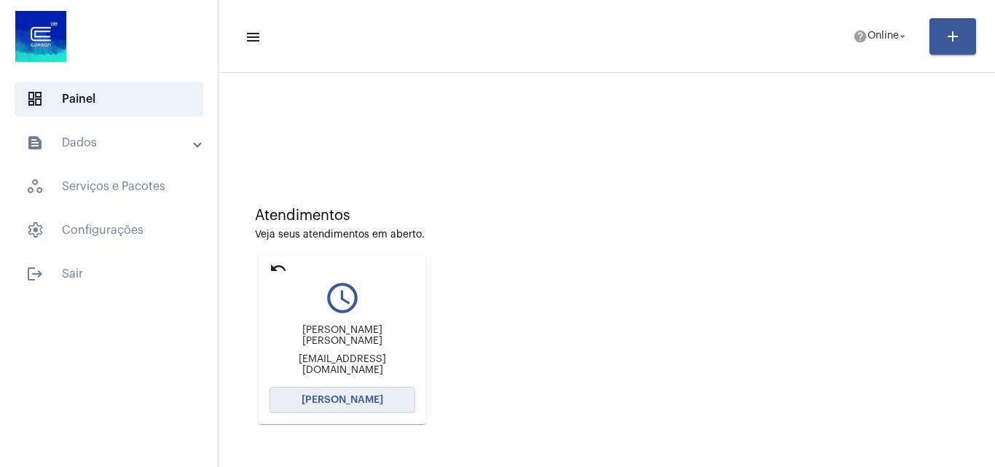
click at [358, 400] on span "[PERSON_NAME]" at bounding box center [342, 400] width 82 height 10
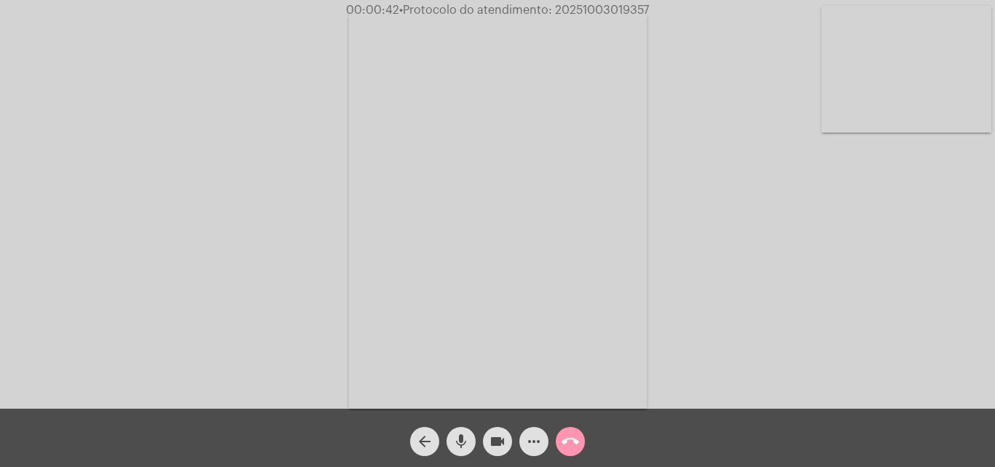
click at [502, 430] on span "videocam" at bounding box center [497, 441] width 17 height 29
click at [458, 436] on mat-icon "mic" at bounding box center [460, 441] width 17 height 17
click at [498, 455] on span "videocam_off" at bounding box center [497, 441] width 17 height 29
click at [459, 451] on span "mic_off" at bounding box center [460, 441] width 17 height 29
click at [487, 447] on button "videocam" at bounding box center [497, 441] width 29 height 29
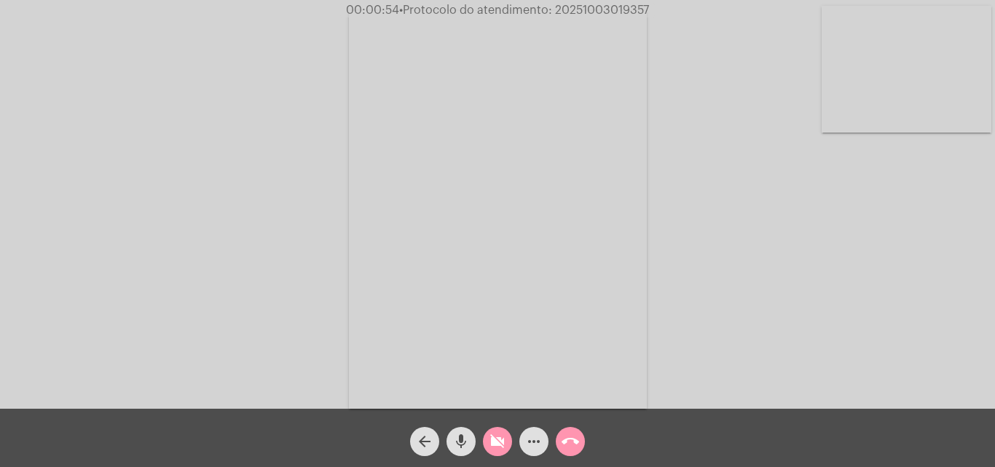
click at [476, 441] on div "mic" at bounding box center [461, 437] width 36 height 36
click at [505, 433] on mat-icon "videocam_off" at bounding box center [497, 441] width 17 height 17
click at [466, 452] on span "mic_off" at bounding box center [460, 441] width 17 height 29
click at [491, 433] on mat-icon "videocam" at bounding box center [497, 441] width 17 height 17
click at [459, 434] on mat-icon "mic" at bounding box center [460, 441] width 17 height 17
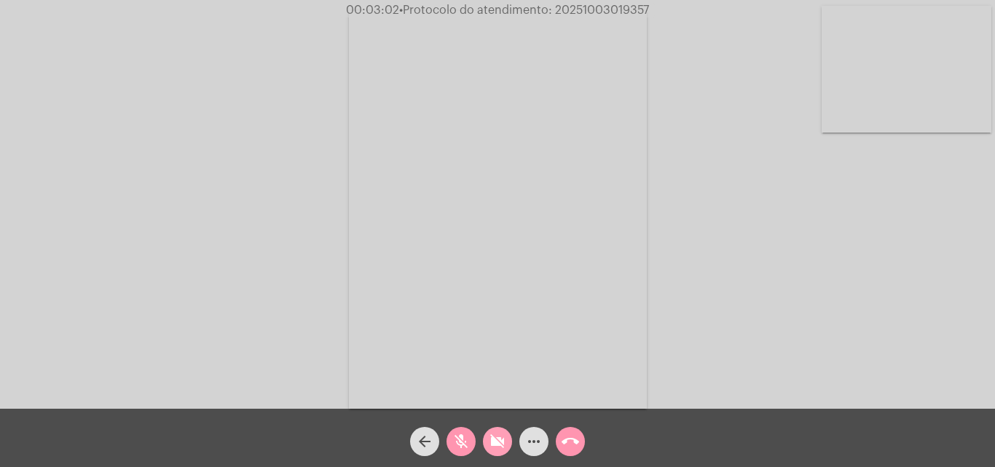
click at [504, 449] on mat-icon "videocam_off" at bounding box center [497, 441] width 17 height 17
click at [468, 444] on mat-icon "mic_off" at bounding box center [460, 441] width 17 height 17
drag, startPoint x: 499, startPoint y: 445, endPoint x: 488, endPoint y: 441, distance: 11.5
click at [497, 444] on mat-icon "videocam" at bounding box center [497, 441] width 17 height 17
click at [466, 442] on mat-icon "mic" at bounding box center [460, 441] width 17 height 17
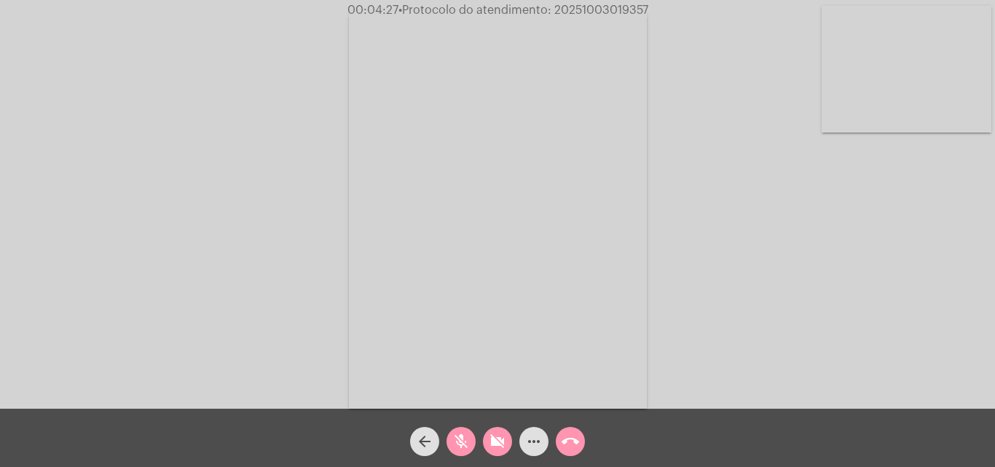
click at [497, 433] on mat-icon "videocam_off" at bounding box center [497, 441] width 17 height 17
click at [468, 443] on mat-icon "mic_off" at bounding box center [460, 441] width 17 height 17
click at [498, 431] on span "videocam" at bounding box center [497, 441] width 17 height 29
click at [461, 441] on mat-icon "mic" at bounding box center [460, 441] width 17 height 17
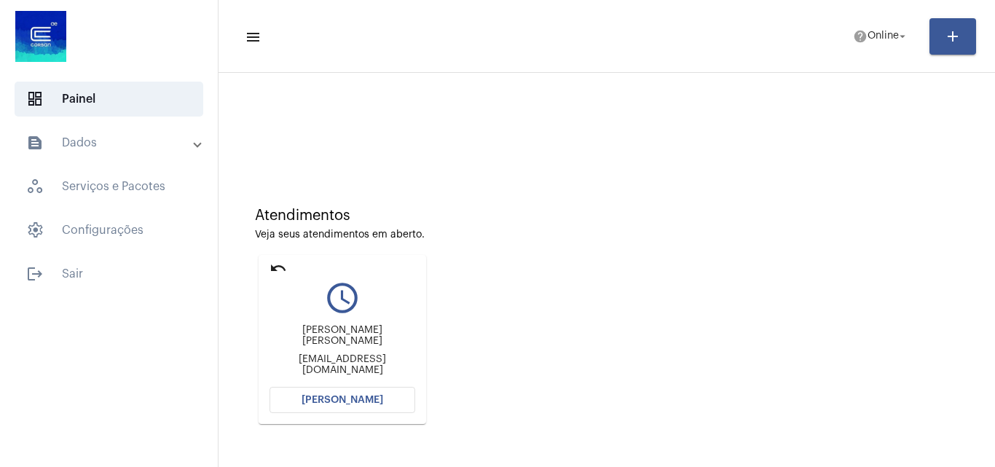
click at [360, 388] on button "[PERSON_NAME]" at bounding box center [342, 400] width 146 height 26
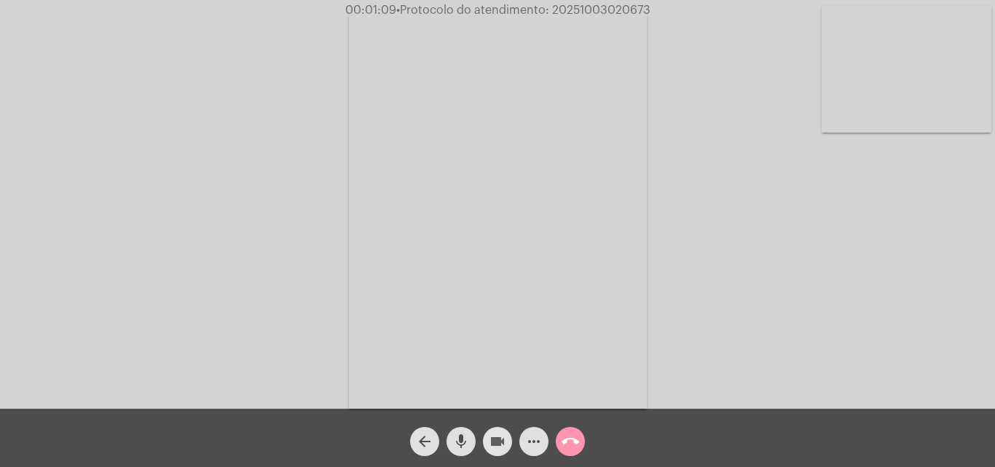
click at [505, 450] on mat-icon "videocam" at bounding box center [497, 441] width 17 height 17
click at [494, 438] on mat-icon "videocam_off" at bounding box center [497, 441] width 17 height 17
click at [487, 439] on button "videocam" at bounding box center [497, 441] width 29 height 29
click at [454, 431] on span "mic" at bounding box center [460, 441] width 17 height 29
click at [494, 431] on span "videocam_off" at bounding box center [497, 441] width 17 height 29
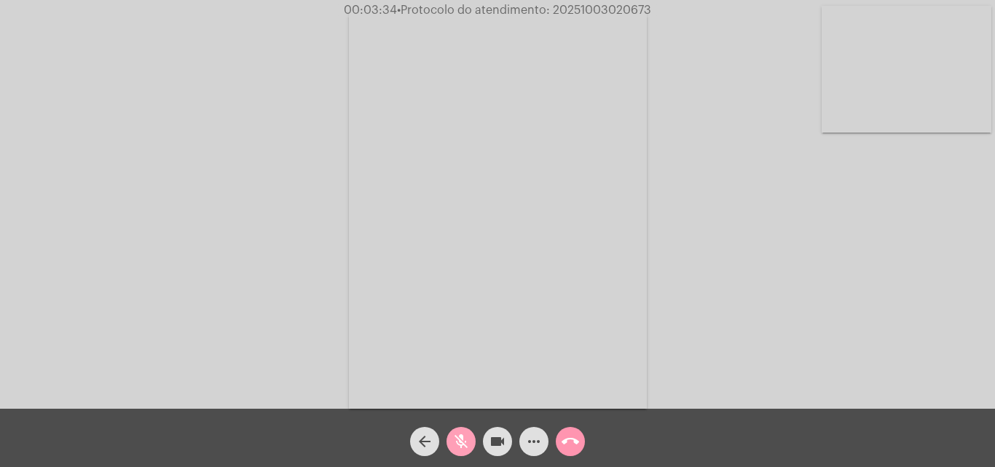
click at [457, 439] on mat-icon "mic_off" at bounding box center [460, 441] width 17 height 17
click at [489, 450] on mat-icon "videocam" at bounding box center [497, 441] width 17 height 17
click at [464, 439] on mat-icon "mic" at bounding box center [460, 441] width 17 height 17
drag, startPoint x: 459, startPoint y: 435, endPoint x: 518, endPoint y: 464, distance: 65.8
click at [460, 435] on mat-icon "mic_off" at bounding box center [460, 441] width 17 height 17
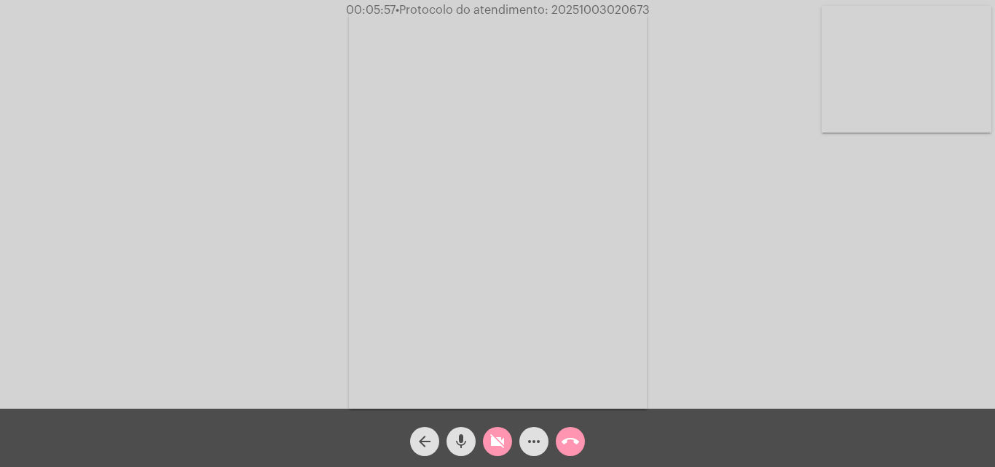
click at [505, 433] on mat-icon "videocam_off" at bounding box center [497, 441] width 17 height 17
click at [487, 437] on button "videocam" at bounding box center [497, 441] width 29 height 29
click at [470, 436] on button "mic" at bounding box center [460, 441] width 29 height 29
click at [485, 446] on button "videocam_off" at bounding box center [497, 441] width 29 height 29
click at [455, 438] on mat-icon "mic_off" at bounding box center [460, 441] width 17 height 17
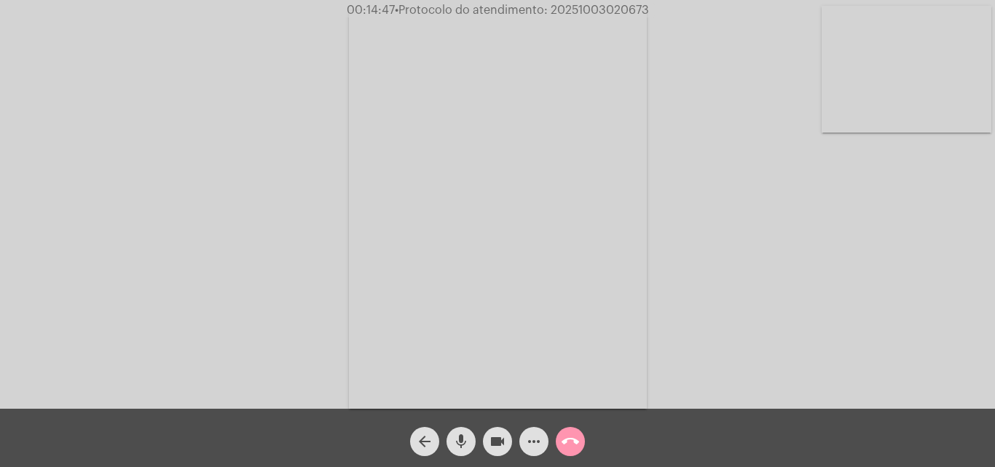
click at [494, 429] on span "videocam" at bounding box center [497, 441] width 17 height 29
click at [462, 438] on mat-icon "mic" at bounding box center [460, 441] width 17 height 17
click at [487, 434] on button "videocam_off" at bounding box center [497, 441] width 29 height 29
click at [466, 440] on mat-icon "mic_off" at bounding box center [460, 441] width 17 height 17
click at [499, 436] on mat-icon "videocam" at bounding box center [497, 441] width 17 height 17
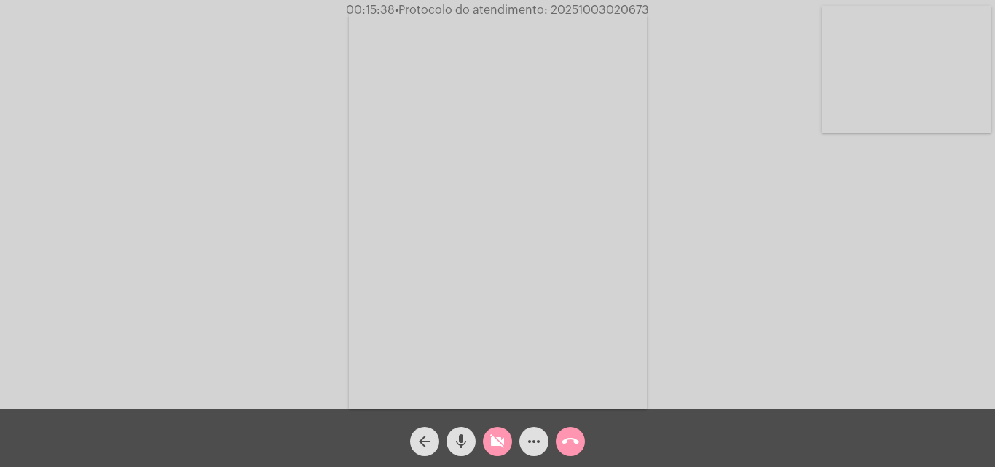
click at [443, 439] on div "mic" at bounding box center [461, 437] width 36 height 36
click at [490, 453] on span "videocam_off" at bounding box center [497, 441] width 17 height 29
click at [466, 445] on mat-icon "mic_off" at bounding box center [460, 441] width 17 height 17
click at [494, 442] on mat-icon "videocam" at bounding box center [497, 441] width 17 height 17
click at [462, 443] on mat-icon "mic" at bounding box center [460, 441] width 17 height 17
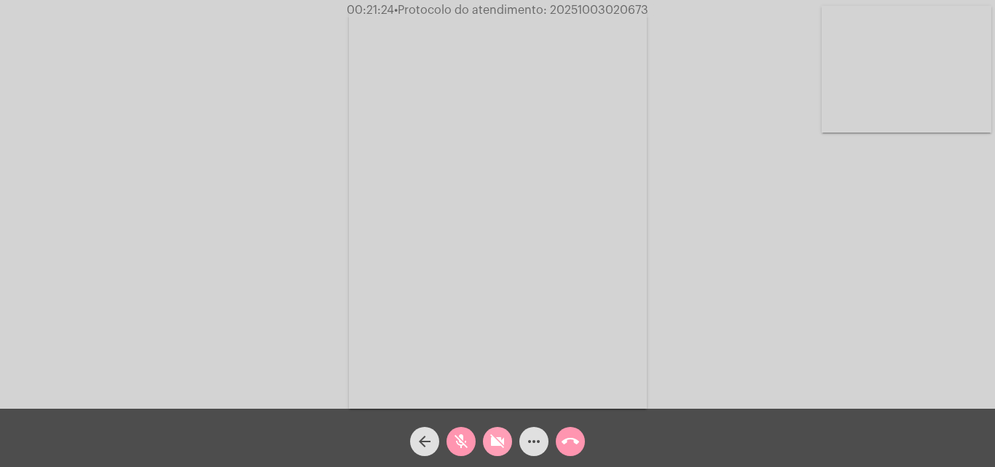
click at [489, 443] on mat-icon "videocam_off" at bounding box center [497, 441] width 17 height 17
click at [461, 446] on mat-icon "mic_off" at bounding box center [460, 441] width 17 height 17
click at [526, 429] on span "more_horiz" at bounding box center [533, 441] width 17 height 29
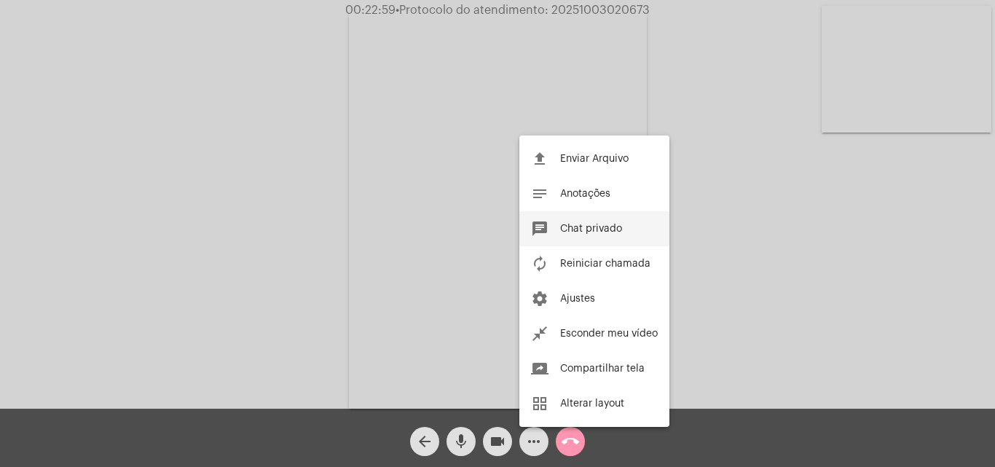
click at [593, 223] on button "chat Chat privado" at bounding box center [594, 228] width 150 height 35
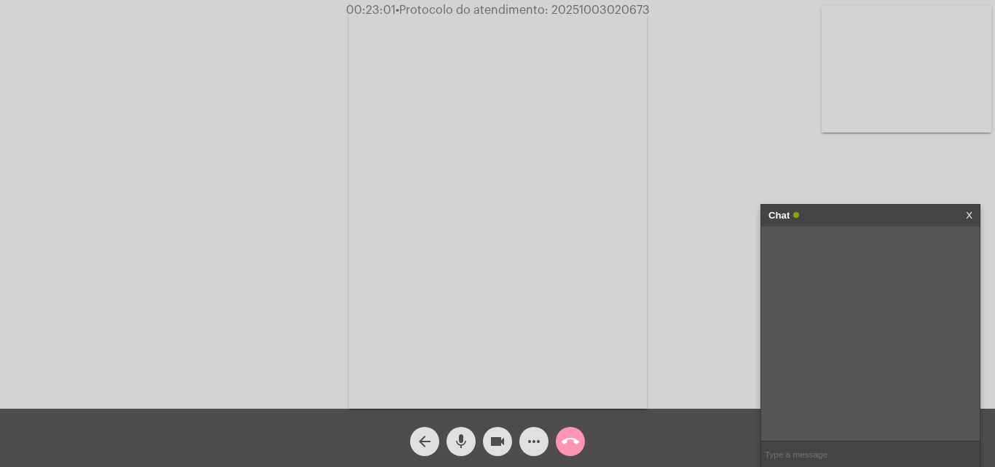
paste input "Y20AA0308316"
type input "Y20AA0308316"
paste input "A06F493284"
type input "A06F493284"
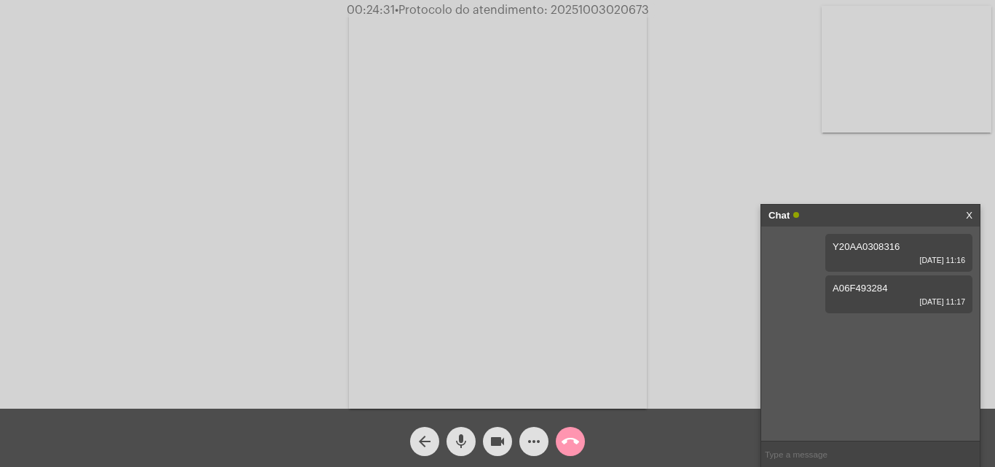
click at [965, 216] on div "Chat X" at bounding box center [870, 216] width 218 height 22
click at [972, 211] on div "Chat X" at bounding box center [870, 216] width 218 height 22
click at [970, 213] on link "X" at bounding box center [969, 216] width 7 height 22
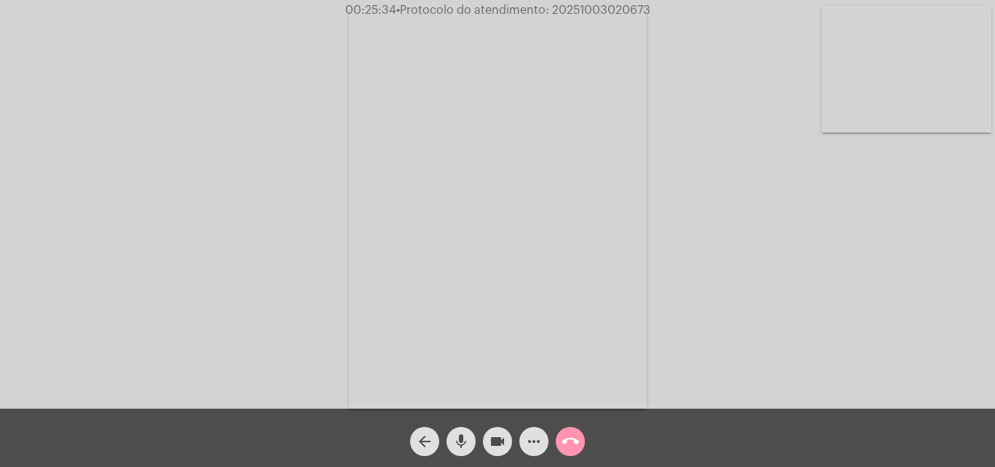
click at [492, 433] on mat-icon "videocam" at bounding box center [497, 441] width 17 height 17
click at [469, 440] on mat-icon "mic" at bounding box center [460, 441] width 17 height 17
click at [499, 439] on mat-icon "videocam_off" at bounding box center [497, 441] width 17 height 17
click at [473, 433] on button "mic_off" at bounding box center [460, 441] width 29 height 29
click at [500, 451] on span "videocam" at bounding box center [497, 441] width 17 height 29
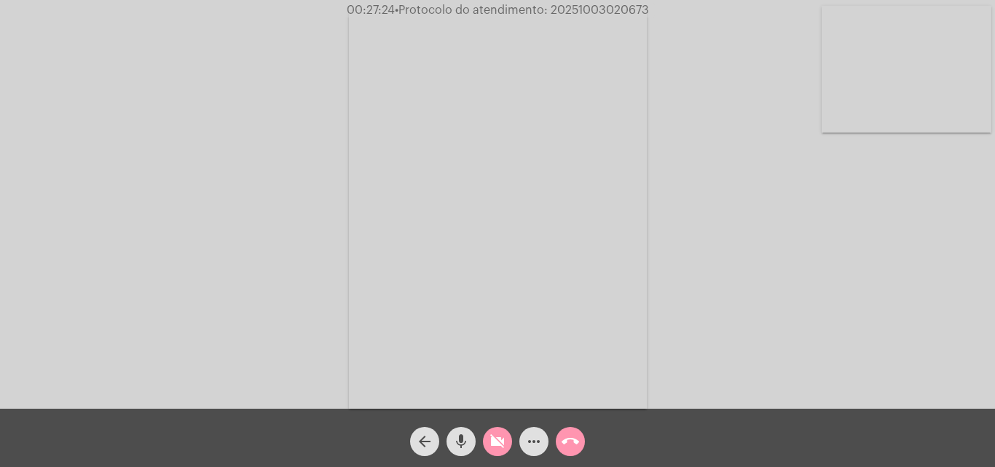
click at [466, 444] on mat-icon "mic" at bounding box center [460, 441] width 17 height 17
click at [492, 445] on mat-icon "videocam_off" at bounding box center [497, 441] width 17 height 17
click at [476, 439] on div "mic_off" at bounding box center [461, 437] width 36 height 36
click at [476, 439] on div "mic" at bounding box center [461, 437] width 36 height 36
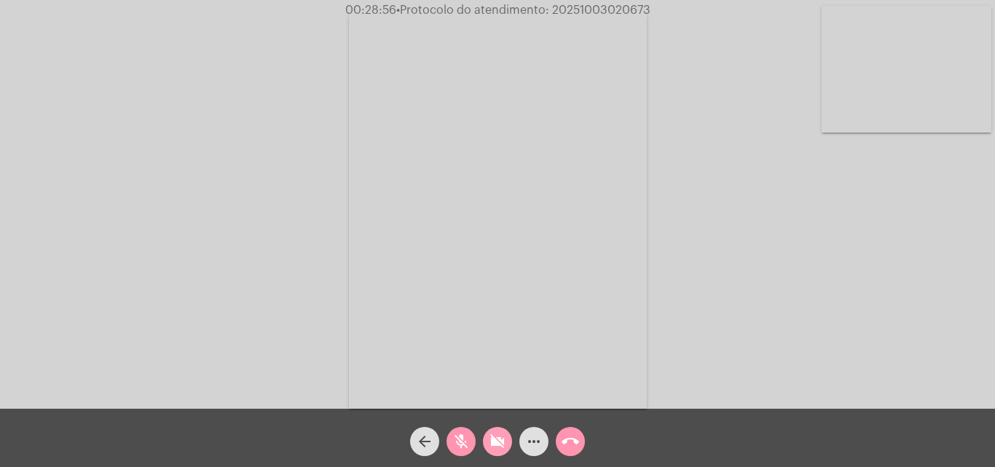
click at [490, 443] on mat-icon "videocam_off" at bounding box center [497, 441] width 17 height 17
click at [478, 441] on div "mic_off" at bounding box center [461, 437] width 36 height 36
click at [537, 442] on mat-icon "more_horiz" at bounding box center [533, 441] width 17 height 17
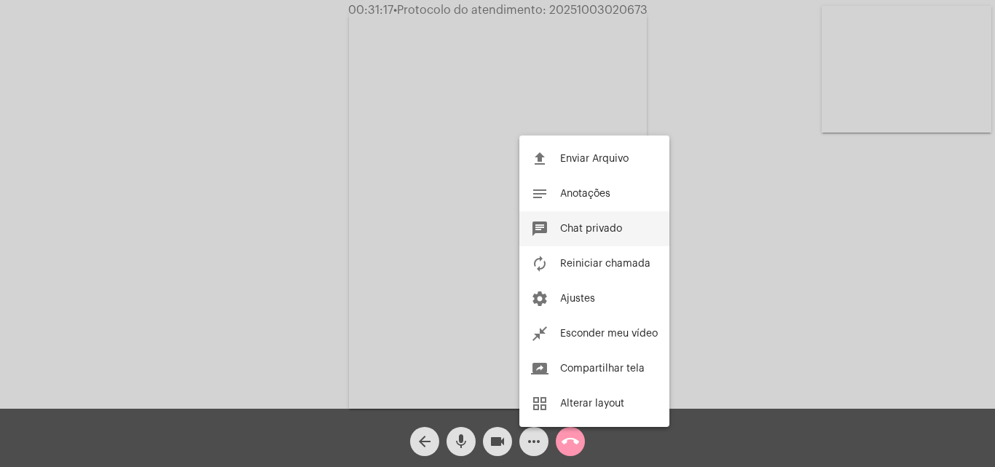
click at [567, 221] on button "chat Chat privado" at bounding box center [594, 228] width 150 height 35
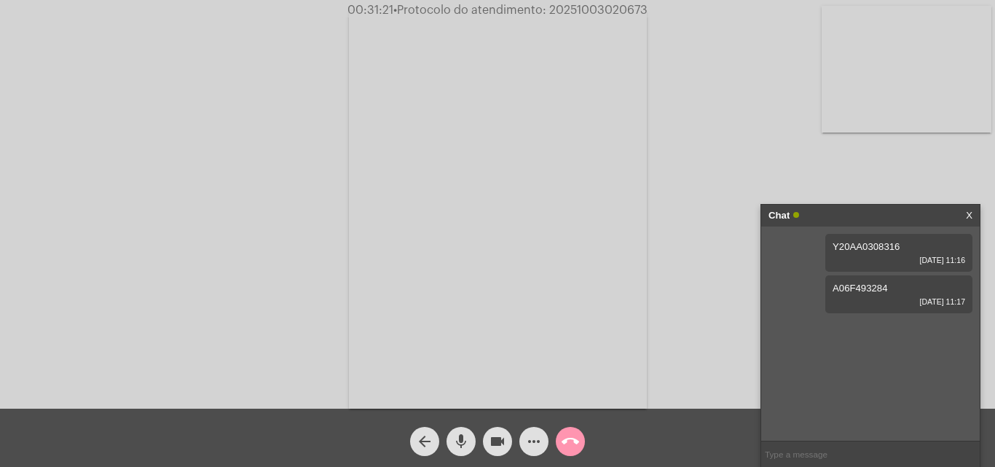
click at [813, 446] on input "text" at bounding box center [870, 453] width 218 height 25
type input "20251003020673"
click at [463, 438] on mat-icon "mic" at bounding box center [460, 441] width 17 height 17
click at [473, 441] on button "mic_off" at bounding box center [460, 441] width 29 height 29
click at [476, 436] on div "mic" at bounding box center [461, 437] width 36 height 36
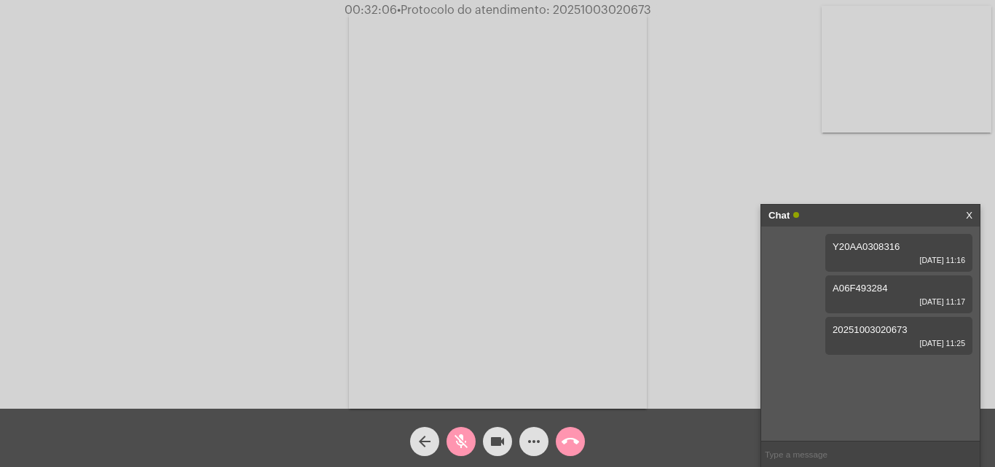
click at [492, 438] on mat-icon "videocam" at bounding box center [497, 441] width 17 height 17
click at [572, 440] on mat-icon "call_end" at bounding box center [569, 441] width 17 height 17
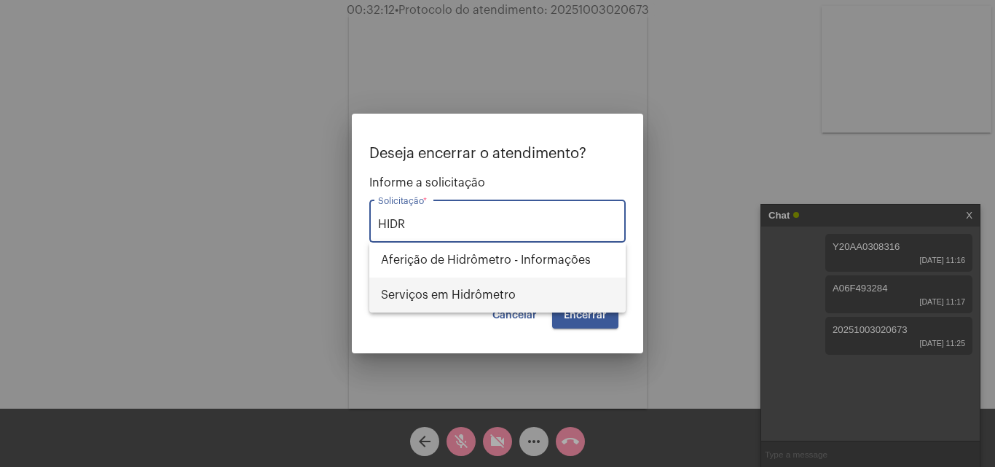
click at [504, 297] on span "Serviços em Hidrômetro" at bounding box center [497, 294] width 233 height 35
type input "Serviços em Hidrômetro"
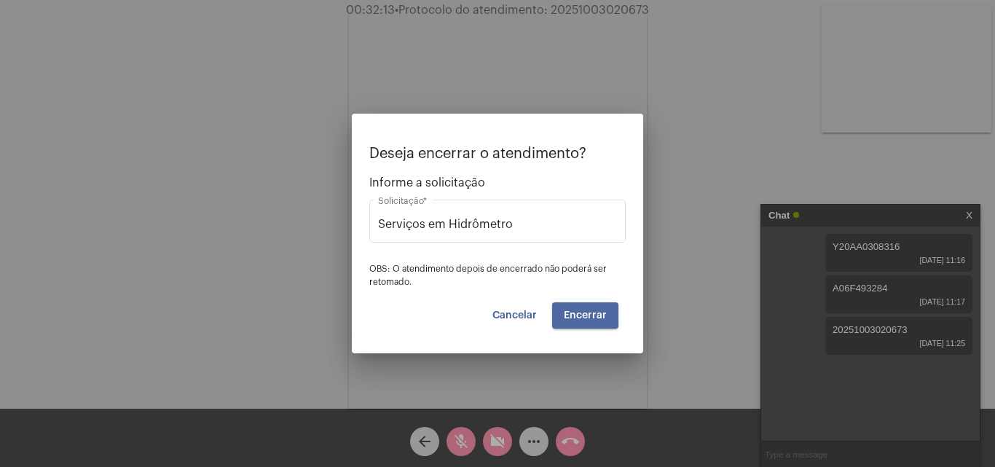
click at [555, 312] on button "Encerrar" at bounding box center [585, 315] width 66 height 26
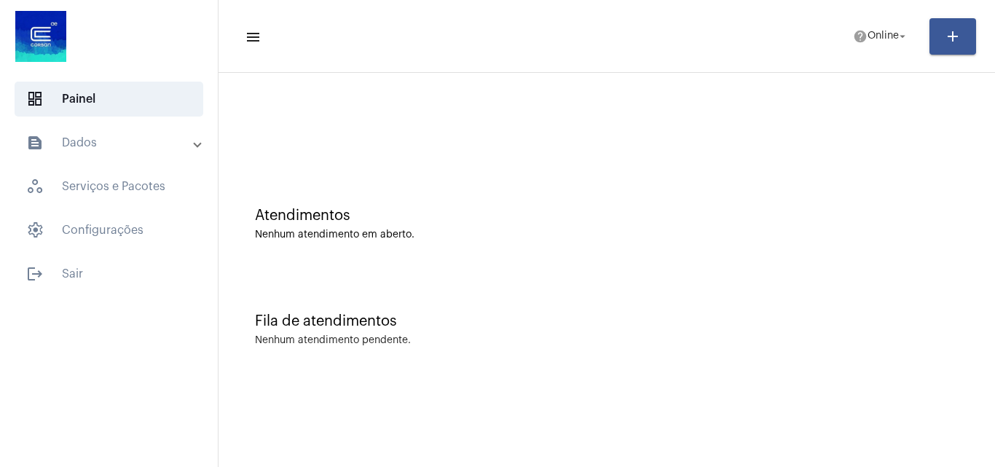
click at [95, 125] on mat-list "dashboard Painel text_snippet_outlined Dados history_outlined Histórico schedul…" at bounding box center [109, 184] width 218 height 216
click at [95, 149] on mat-panel-title "text_snippet_outlined Dados" at bounding box center [110, 142] width 168 height 17
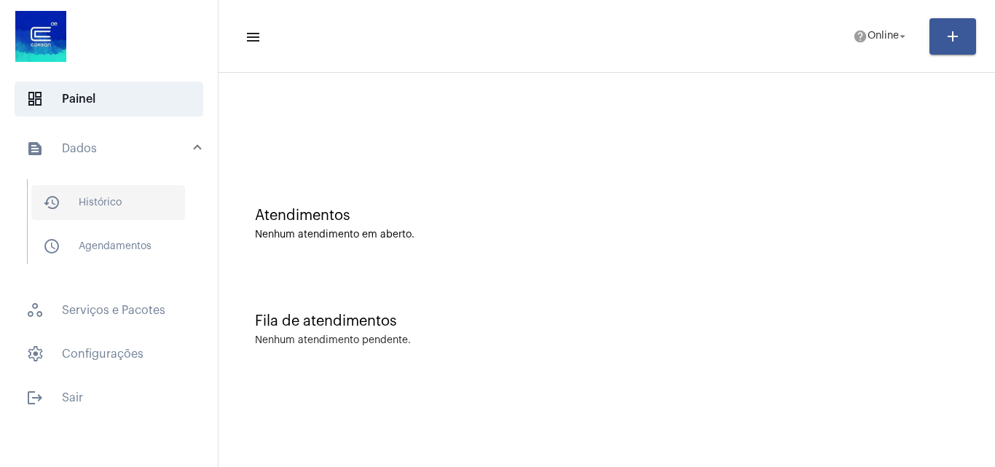
click at [108, 189] on span "history_outlined Histórico" at bounding box center [108, 202] width 154 height 35
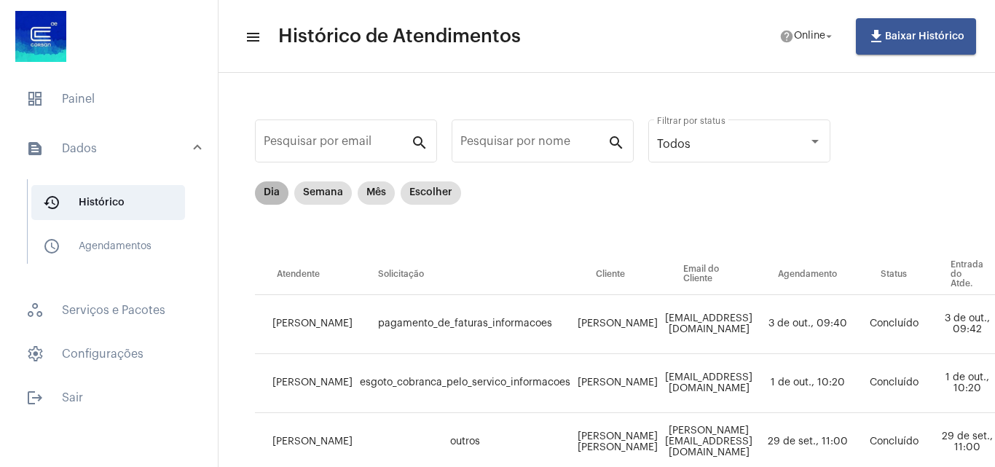
click at [276, 194] on mat-chip "Dia" at bounding box center [271, 192] width 33 height 23
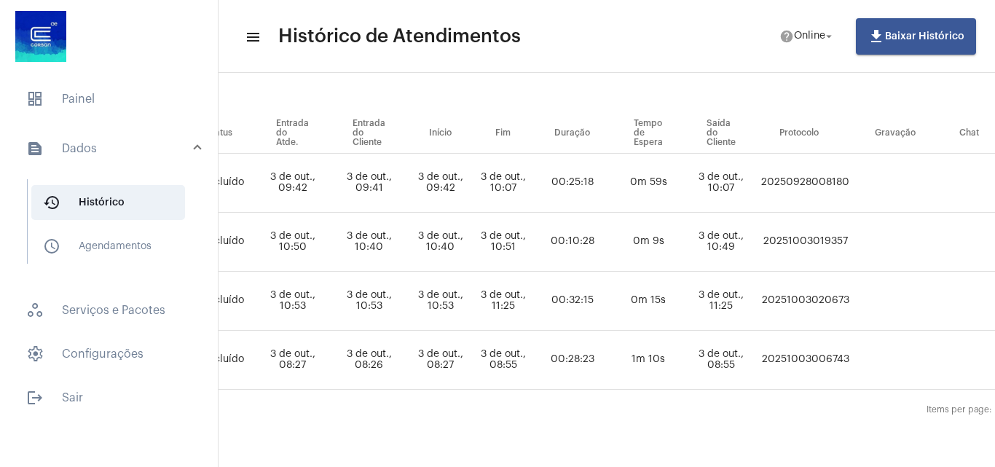
scroll to position [146, 682]
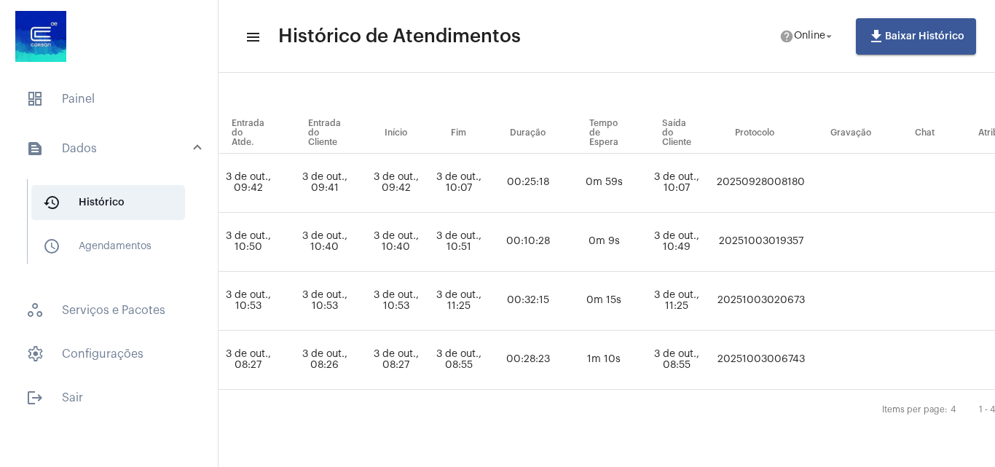
click at [803, 300] on td "20251003020673" at bounding box center [760, 301] width 95 height 59
copy td "20251003020673"
click at [87, 114] on span "dashboard Painel" at bounding box center [109, 99] width 189 height 35
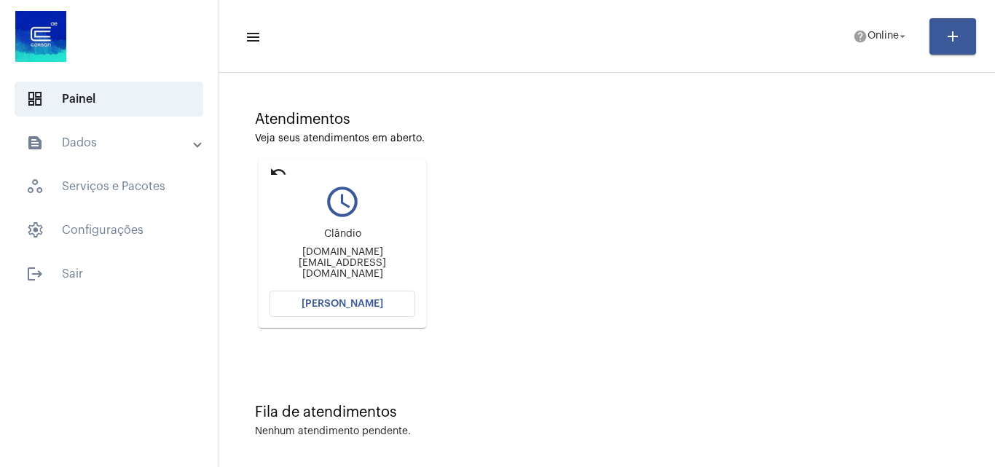
scroll to position [103, 0]
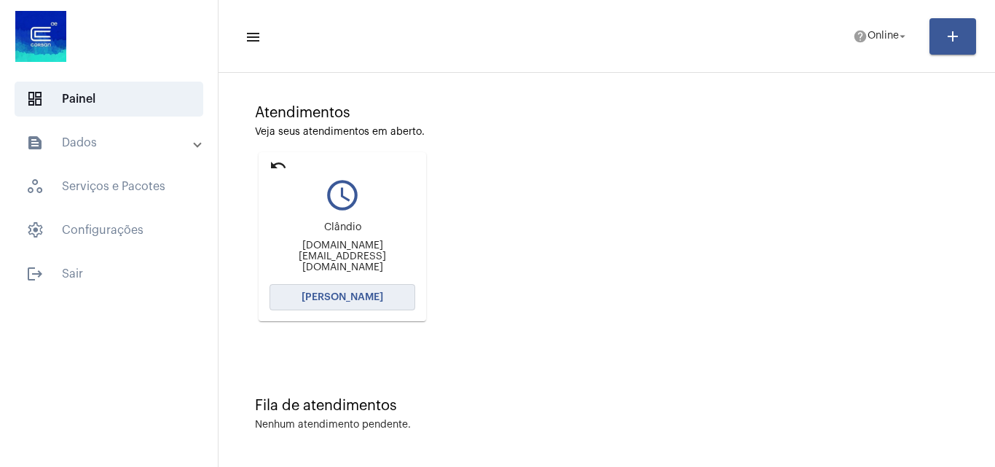
click at [349, 297] on span "[PERSON_NAME]" at bounding box center [342, 297] width 82 height 10
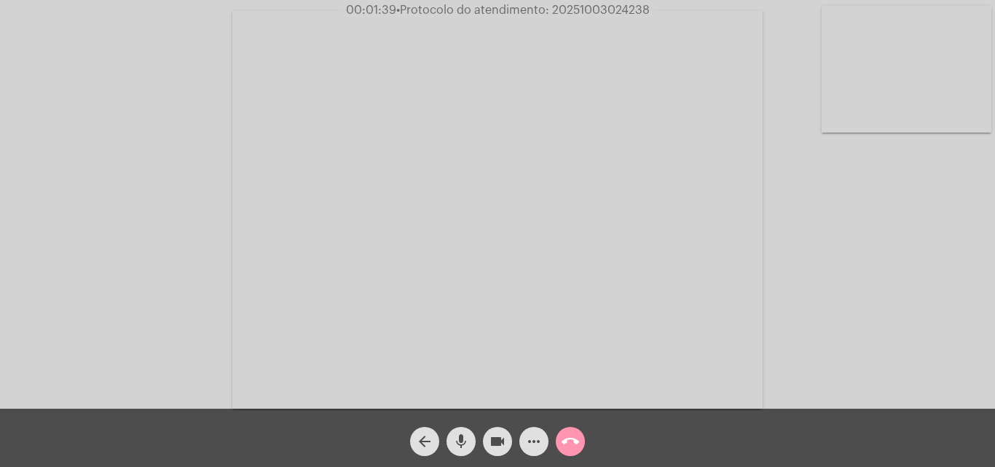
click at [492, 443] on mat-icon "videocam" at bounding box center [497, 441] width 17 height 17
click at [471, 443] on button "mic" at bounding box center [460, 441] width 29 height 29
click at [497, 430] on span "videocam_off" at bounding box center [497, 441] width 17 height 29
click at [465, 446] on mat-icon "mic_off" at bounding box center [460, 441] width 17 height 17
click at [496, 438] on mat-icon "videocam" at bounding box center [497, 441] width 17 height 17
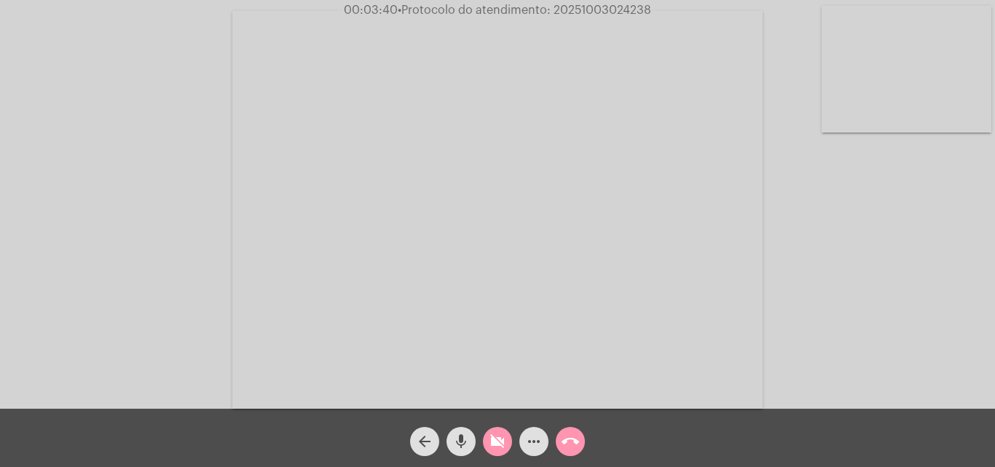
click at [461, 435] on mat-icon "mic" at bounding box center [460, 441] width 17 height 17
click at [510, 443] on button "videocam_off" at bounding box center [497, 441] width 29 height 29
click at [463, 444] on mat-icon "mic_off" at bounding box center [460, 441] width 17 height 17
click at [510, 453] on div "videocam" at bounding box center [497, 437] width 36 height 36
click at [460, 442] on mat-icon "mic" at bounding box center [460, 441] width 17 height 17
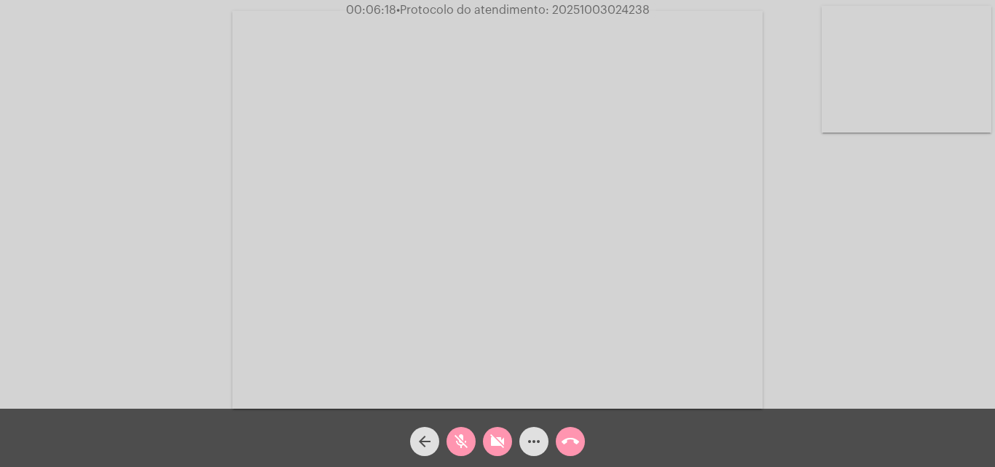
click at [484, 450] on div "videocam_off" at bounding box center [497, 437] width 36 height 36
click at [467, 446] on mat-icon "mic_off" at bounding box center [460, 441] width 17 height 17
click at [468, 441] on mat-icon "mic" at bounding box center [460, 441] width 17 height 17
click at [462, 446] on mat-icon "mic_off" at bounding box center [460, 441] width 17 height 17
click at [494, 440] on mat-icon "videocam" at bounding box center [497, 441] width 17 height 17
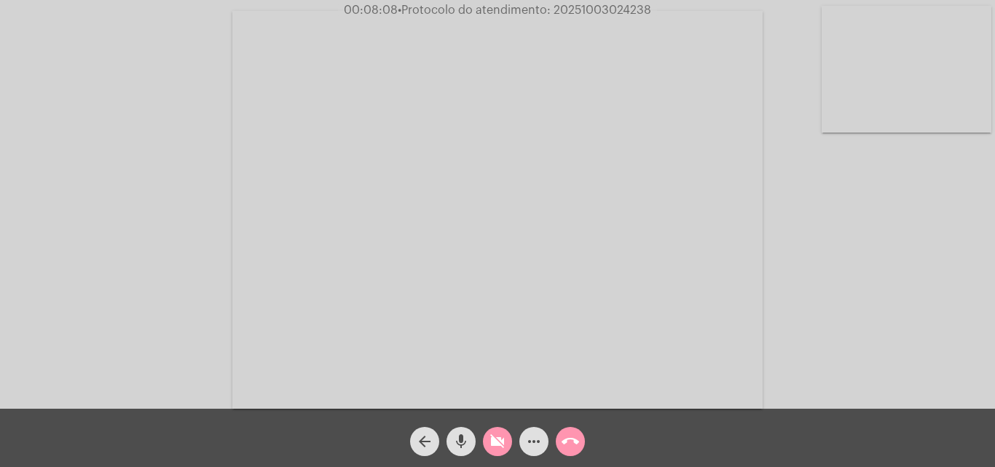
click at [463, 446] on mat-icon "mic" at bounding box center [460, 441] width 17 height 17
click at [473, 443] on button "mic_off" at bounding box center [460, 441] width 29 height 29
click at [492, 435] on mat-icon "videocam_off" at bounding box center [497, 441] width 17 height 17
click at [497, 446] on mat-icon "videocam" at bounding box center [497, 441] width 17 height 17
click at [475, 437] on button "mic" at bounding box center [460, 441] width 29 height 29
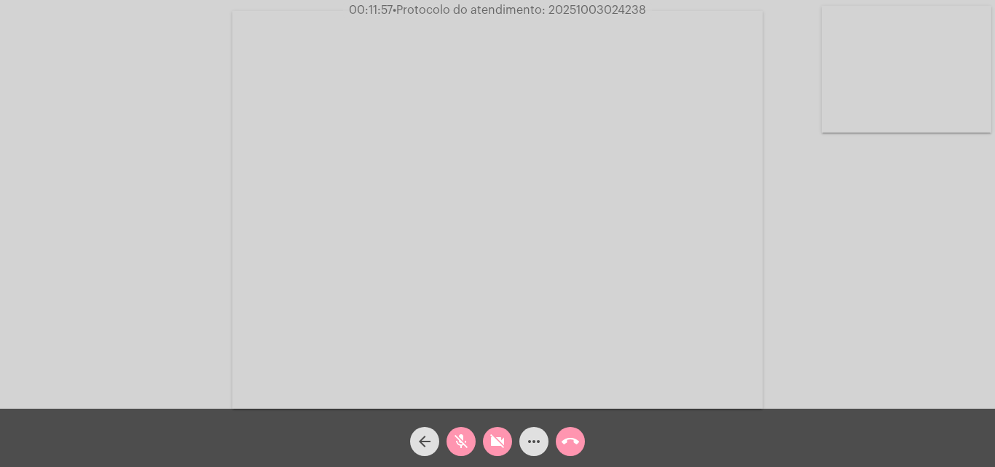
click at [493, 445] on mat-icon "videocam_off" at bounding box center [497, 441] width 17 height 17
click at [473, 443] on button "mic_off" at bounding box center [460, 441] width 29 height 29
click at [460, 452] on span "mic" at bounding box center [460, 441] width 17 height 29
click at [498, 452] on span "videocam" at bounding box center [497, 441] width 17 height 29
click at [455, 442] on mat-icon "mic_off" at bounding box center [460, 441] width 17 height 17
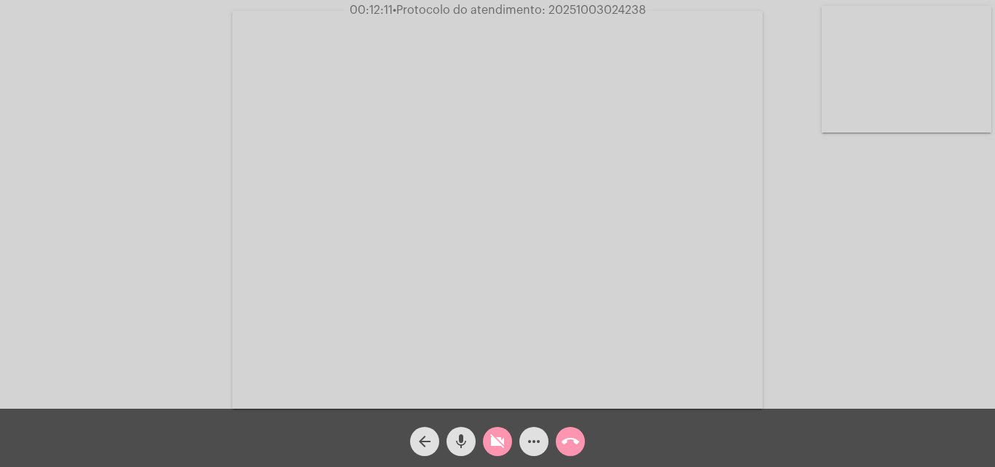
click at [487, 444] on button "videocam_off" at bounding box center [497, 441] width 29 height 29
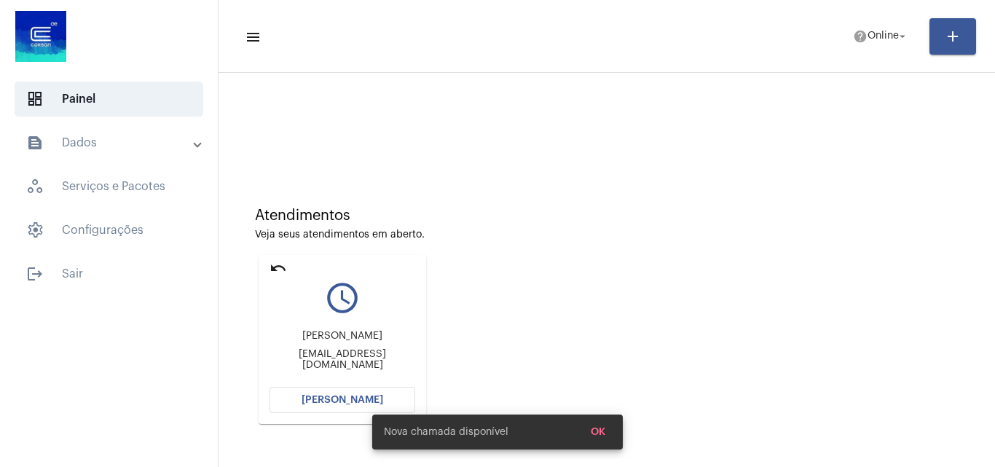
scroll to position [103, 0]
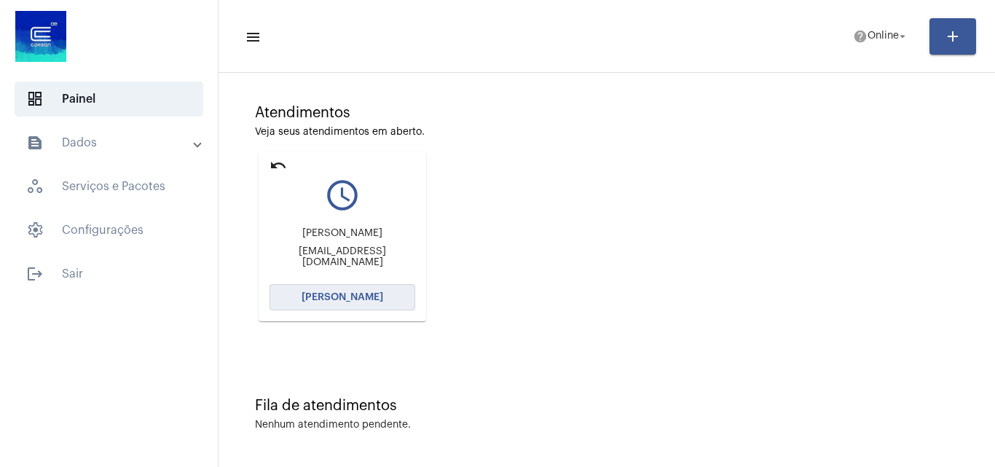
click at [318, 308] on button "[PERSON_NAME]" at bounding box center [342, 297] width 146 height 26
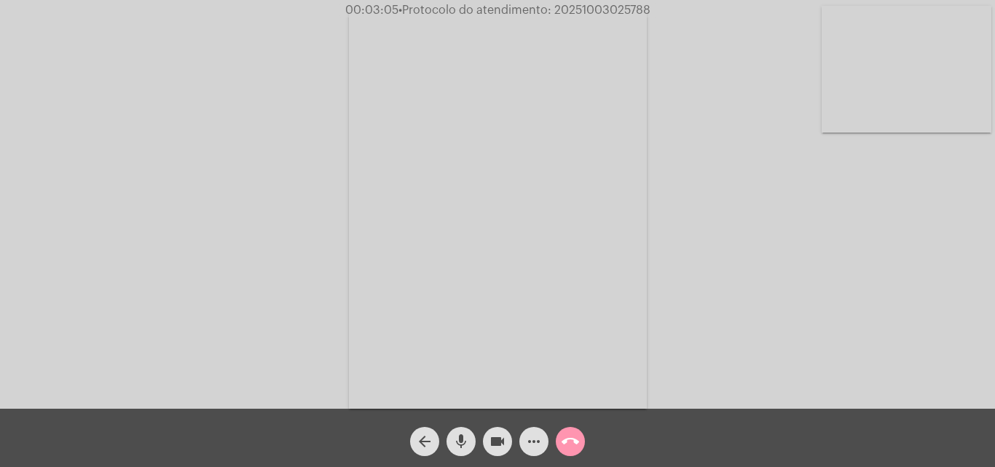
click at [495, 435] on mat-icon "videocam" at bounding box center [497, 441] width 17 height 17
click at [469, 437] on mat-icon "mic" at bounding box center [460, 441] width 17 height 17
click at [505, 446] on mat-icon "videocam_off" at bounding box center [497, 441] width 17 height 17
click at [445, 438] on div "mic_off" at bounding box center [461, 437] width 36 height 36
click at [537, 444] on mat-icon "more_horiz" at bounding box center [533, 441] width 17 height 17
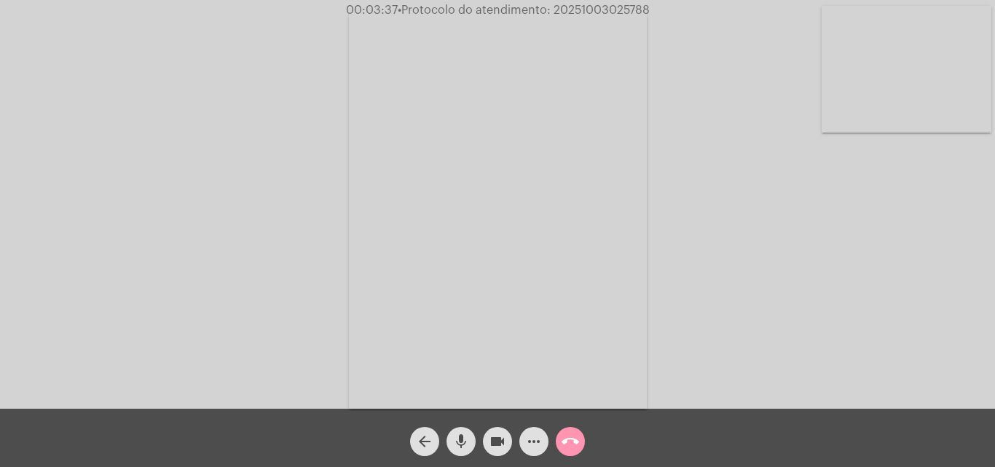
click at [537, 444] on body "00:03:37 • Protocolo do atendimento: 20251003025788 Acessando Câmera e Microfon…" at bounding box center [497, 233] width 995 height 467
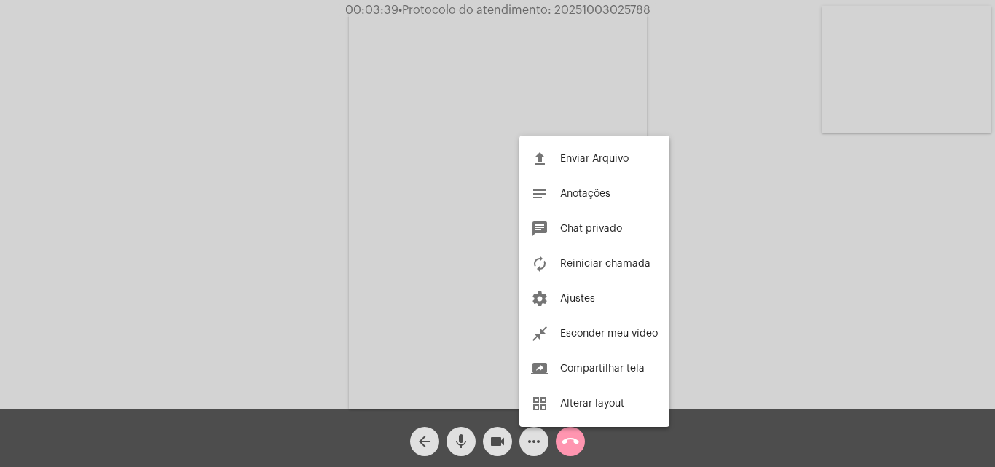
click at [702, 124] on div at bounding box center [497, 233] width 995 height 467
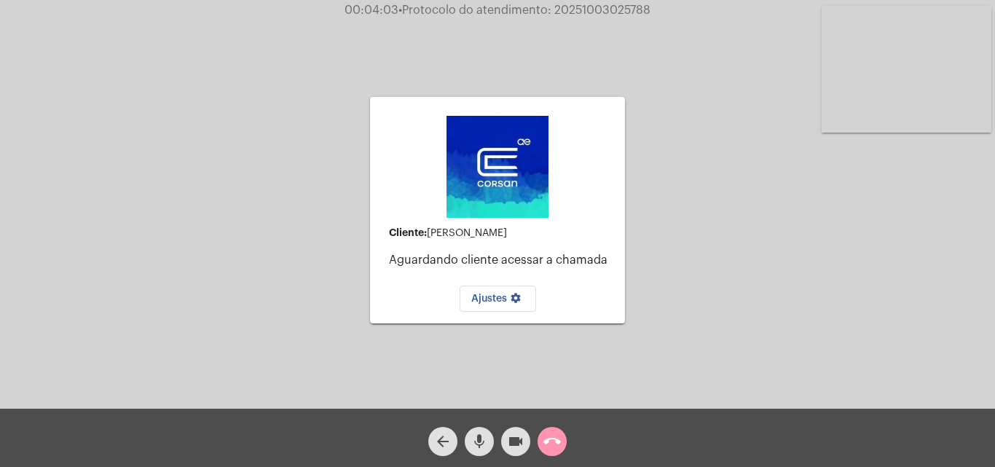
click at [468, 445] on button "mic" at bounding box center [479, 441] width 29 height 29
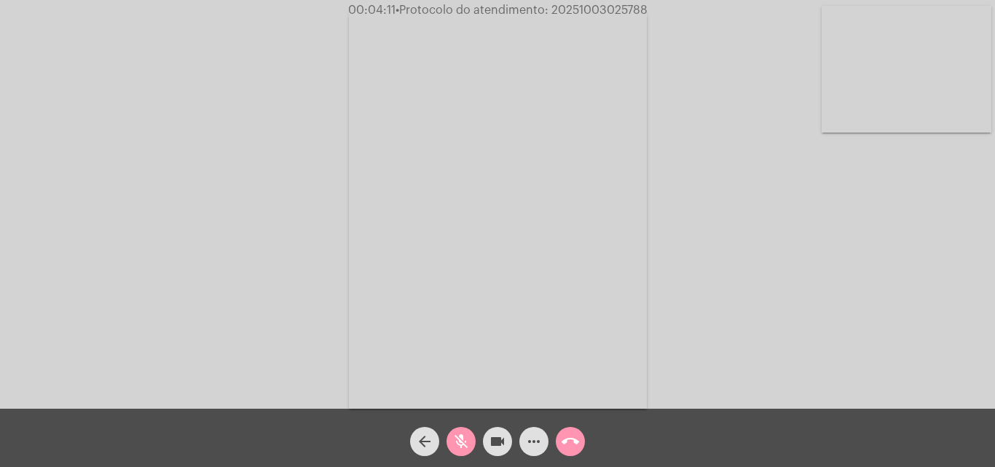
click at [458, 430] on span "mic_off" at bounding box center [460, 441] width 17 height 29
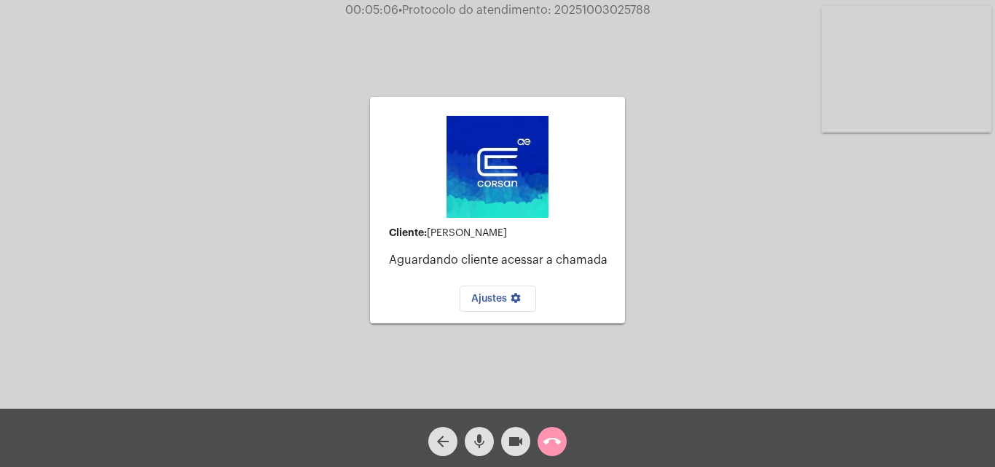
click at [471, 452] on span "mic" at bounding box center [478, 441] width 17 height 29
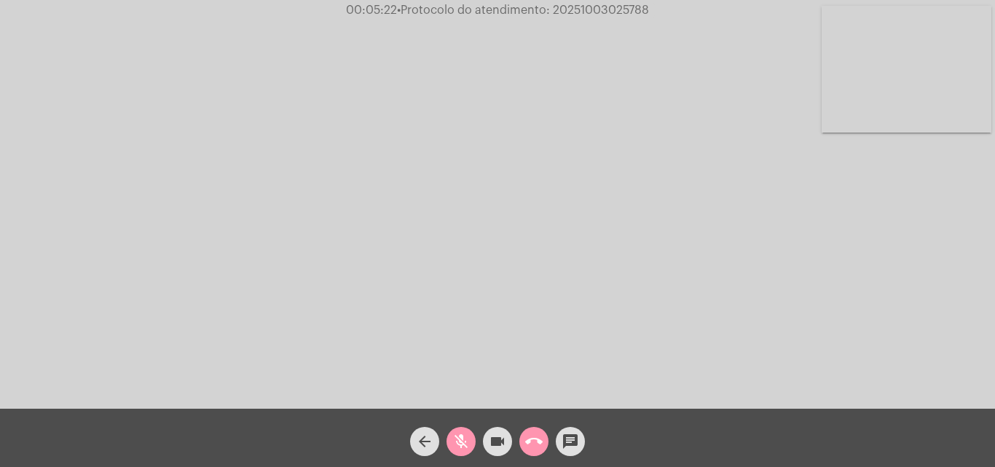
click at [457, 442] on mat-icon "mic_off" at bounding box center [460, 441] width 17 height 17
click at [540, 448] on mat-icon "more_horiz" at bounding box center [533, 441] width 17 height 17
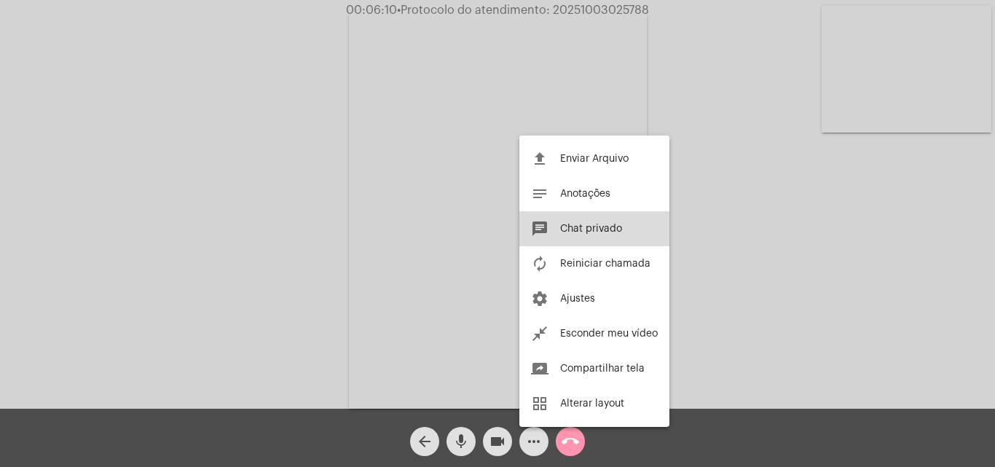
click at [618, 215] on button "chat Chat privado" at bounding box center [594, 228] width 150 height 35
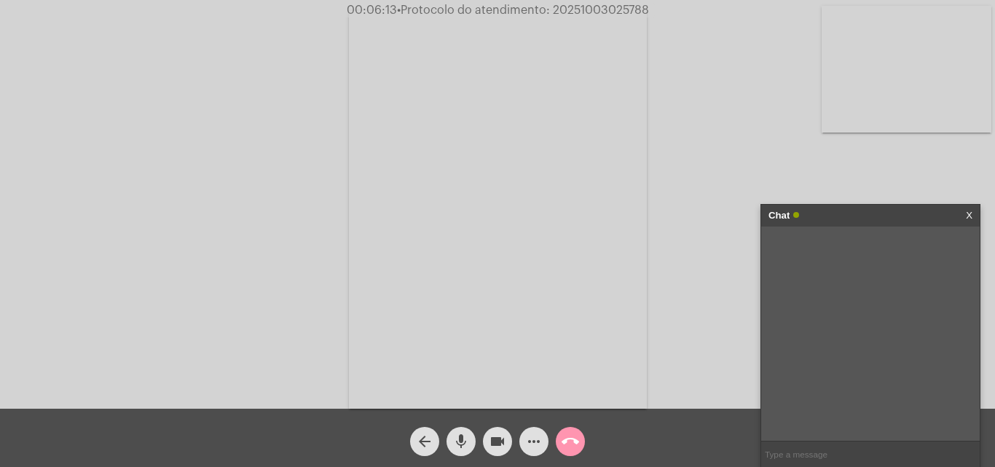
click at [793, 446] on input "text" at bounding box center [870, 453] width 218 height 25
type input "OI"
click at [969, 214] on link "X" at bounding box center [969, 216] width 7 height 22
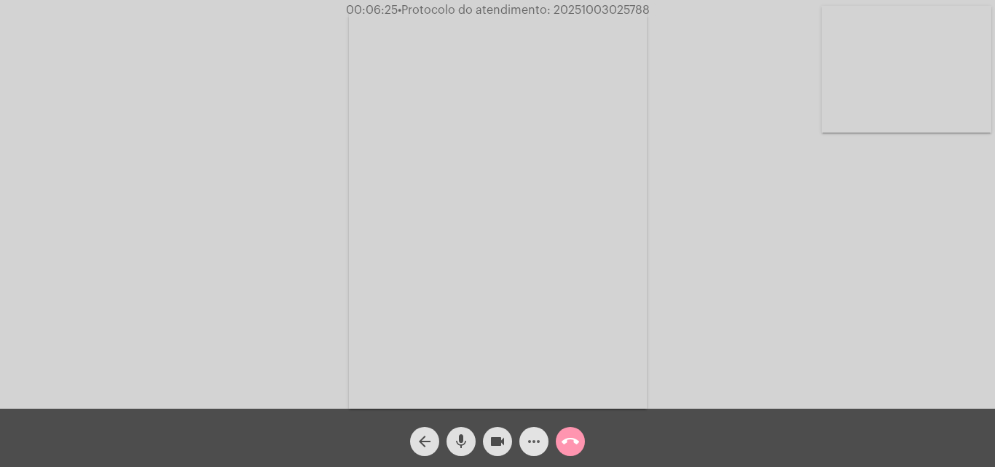
click at [525, 445] on mat-icon "more_horiz" at bounding box center [533, 441] width 17 height 17
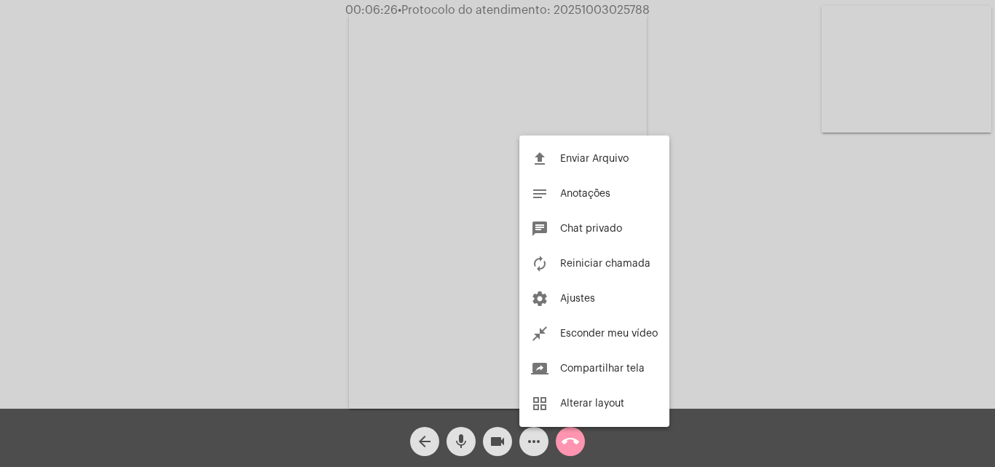
click at [728, 122] on div at bounding box center [497, 233] width 995 height 467
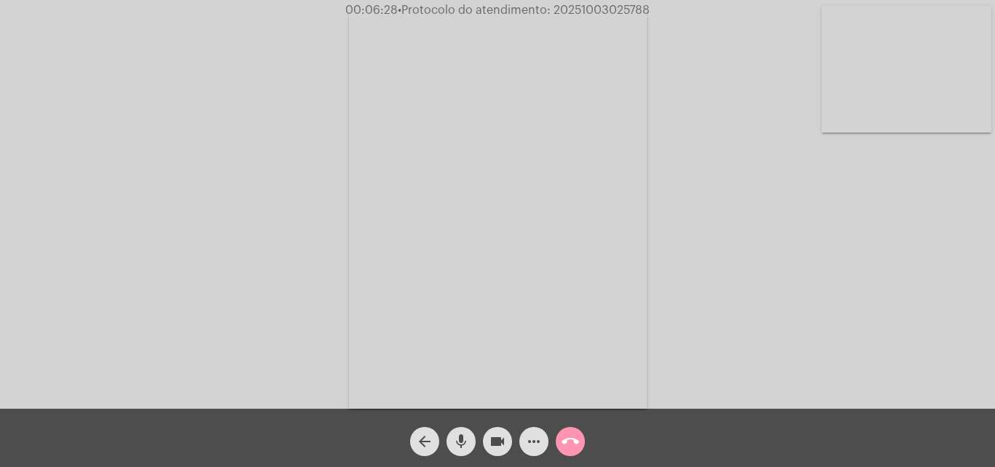
click at [527, 440] on mat-icon "more_horiz" at bounding box center [533, 441] width 17 height 17
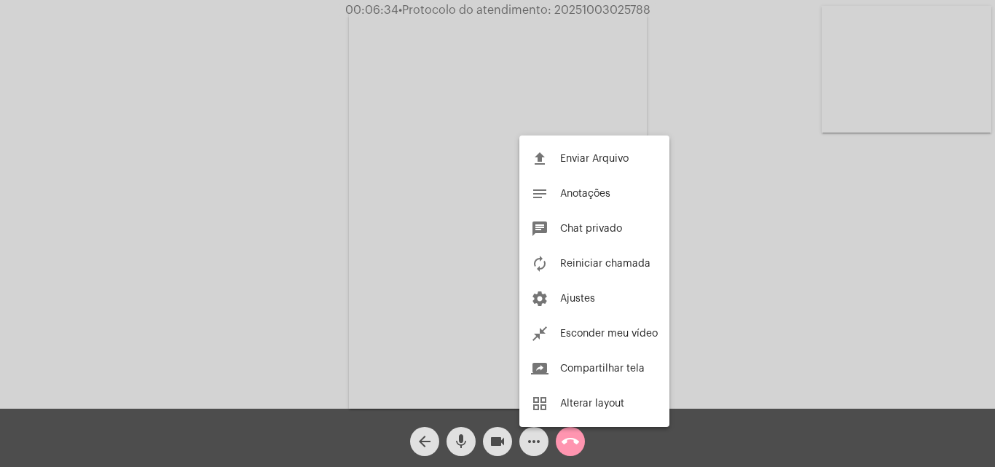
click at [749, 159] on div at bounding box center [497, 233] width 995 height 467
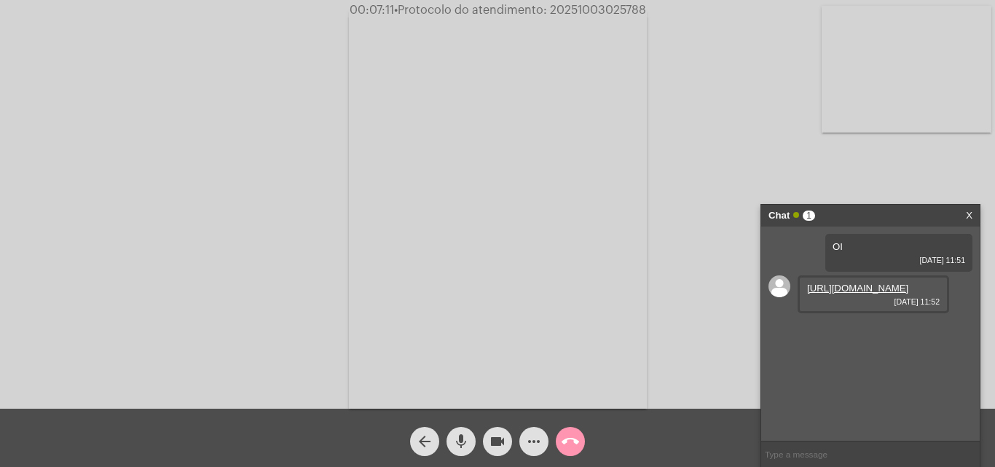
click at [906, 293] on link "https://neft-transfer-bucket.s3.amazonaws.com/temp-93f4dc90-56c4-4da5-9a46-4188…" at bounding box center [857, 288] width 101 height 11
click at [472, 441] on button "mic" at bounding box center [460, 441] width 29 height 29
click at [489, 446] on mat-icon "videocam" at bounding box center [497, 441] width 17 height 17
click at [556, 446] on div "call_end" at bounding box center [570, 437] width 36 height 36
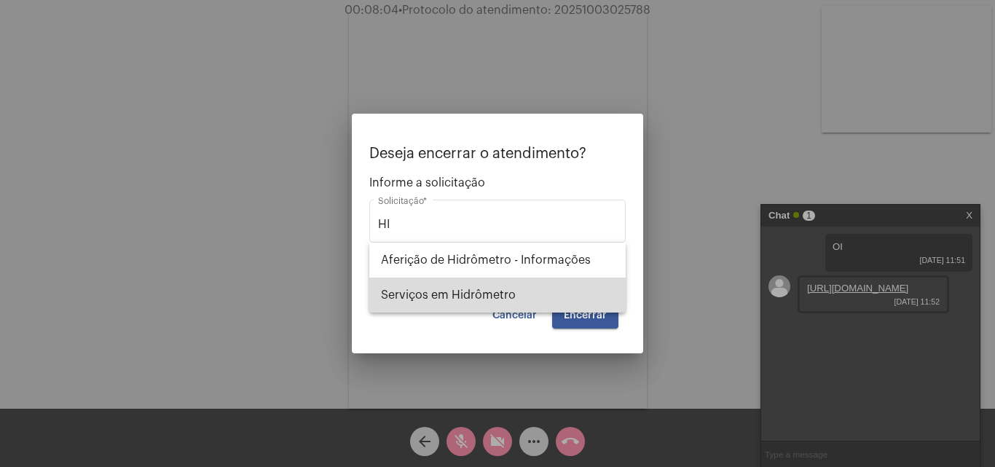
click at [513, 287] on span "Serviços em Hidrômetro" at bounding box center [497, 294] width 233 height 35
type input "Serviços em Hidrômetro"
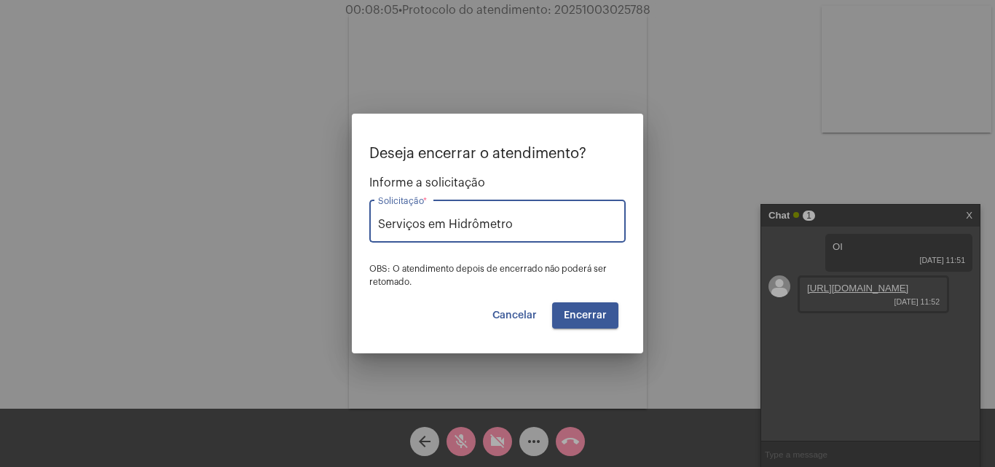
click at [588, 336] on mat-dialog-container "Deseja encerrar o atendimento? Informe a solicitação Serviços em Hidrômetro Sol…" at bounding box center [497, 234] width 291 height 240
click at [599, 314] on span "Encerrar" at bounding box center [585, 315] width 43 height 10
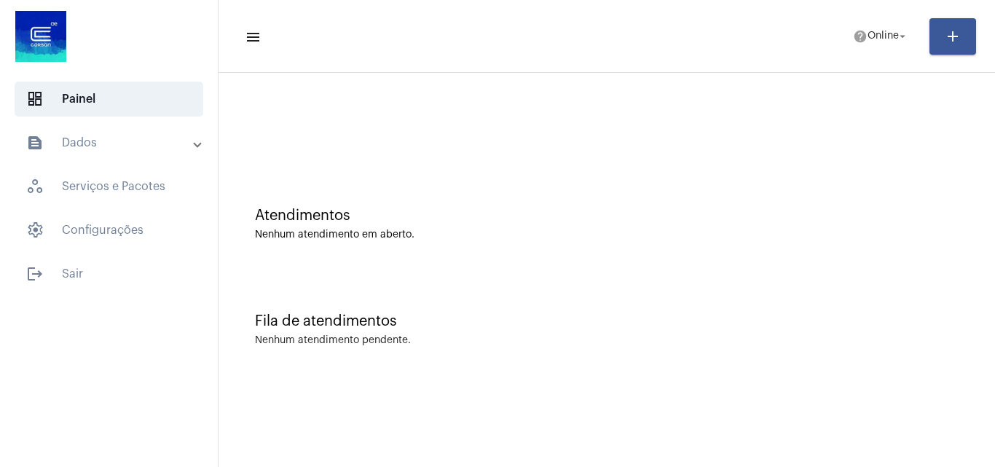
click at [96, 153] on mat-expansion-panel-header "text_snippet_outlined Dados" at bounding box center [113, 142] width 209 height 35
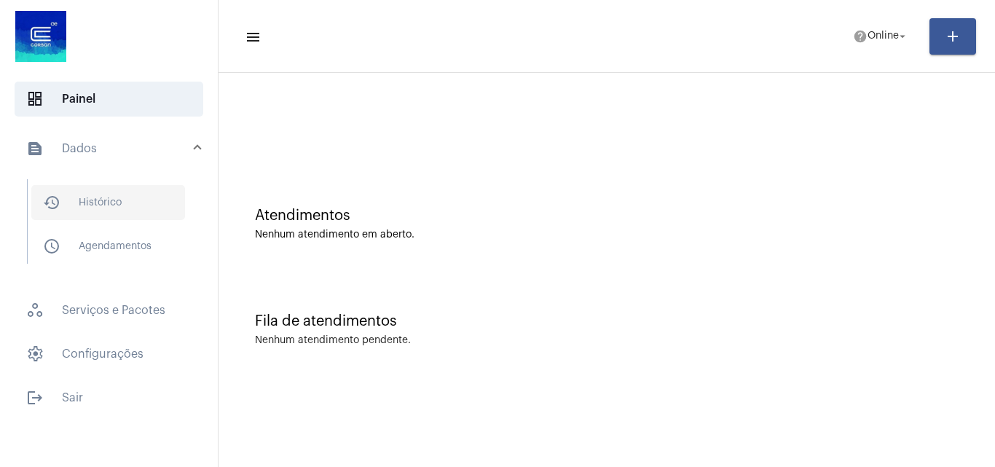
click at [112, 216] on span "history_outlined Histórico" at bounding box center [108, 202] width 154 height 35
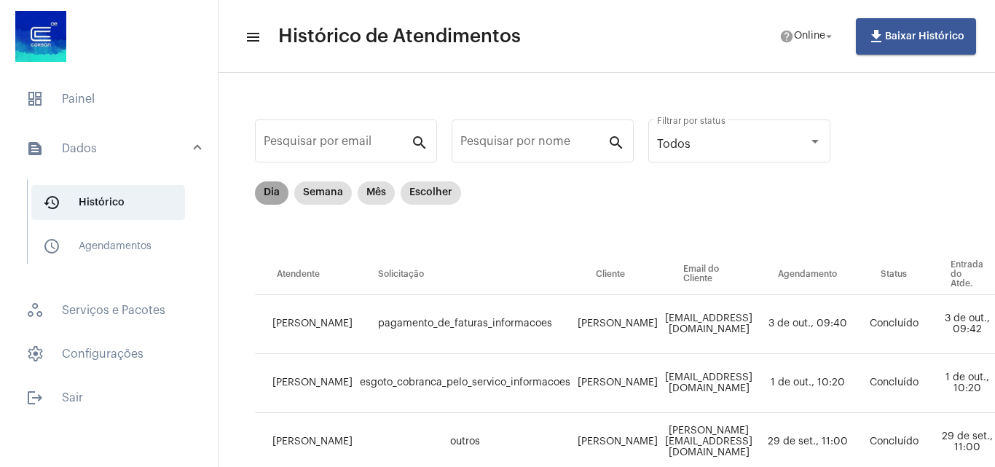
click at [259, 195] on mat-chip "Dia" at bounding box center [271, 192] width 33 height 23
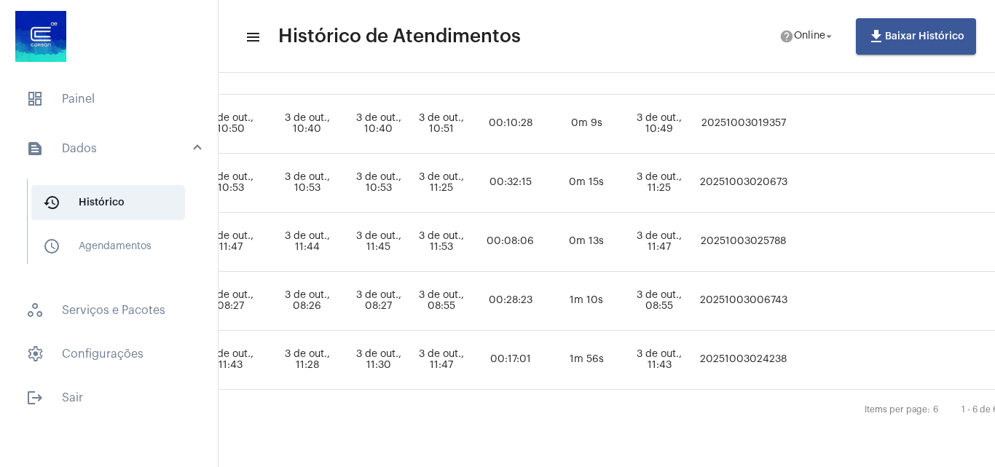
scroll to position [270, 857]
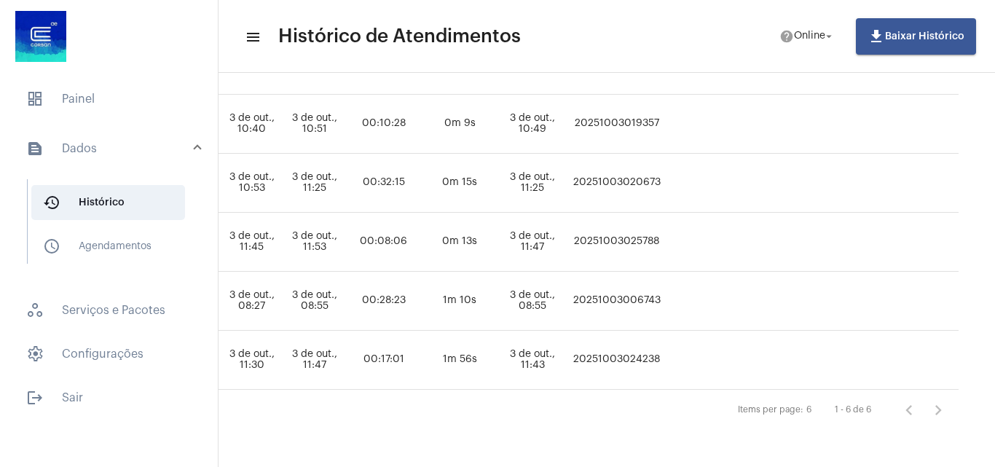
click at [631, 350] on td "20251003024238" at bounding box center [616, 360] width 95 height 59
copy td "20251003024238"
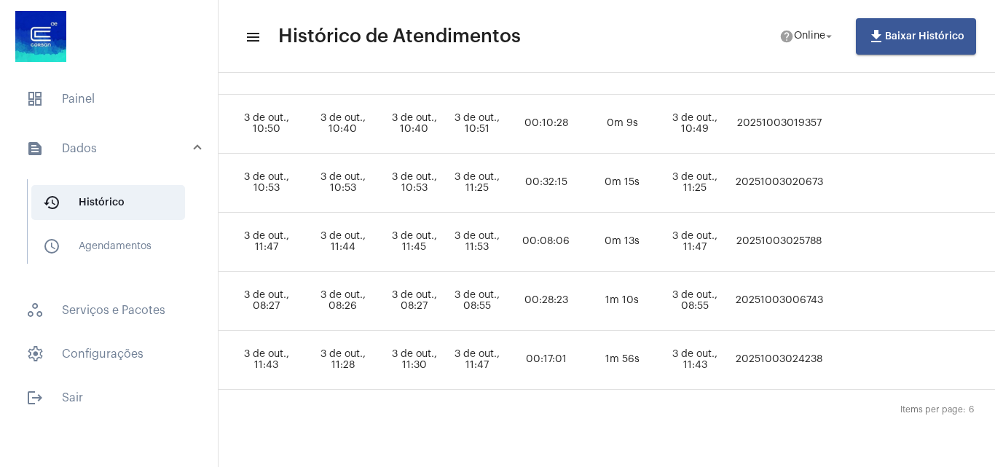
scroll to position [270, 666]
click at [811, 228] on td "20251003025788" at bounding box center [777, 242] width 95 height 59
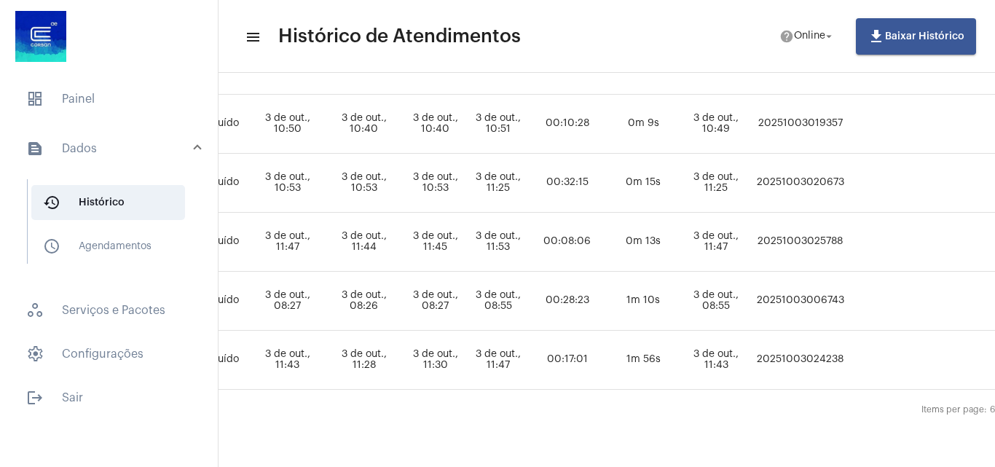
scroll to position [270, 677]
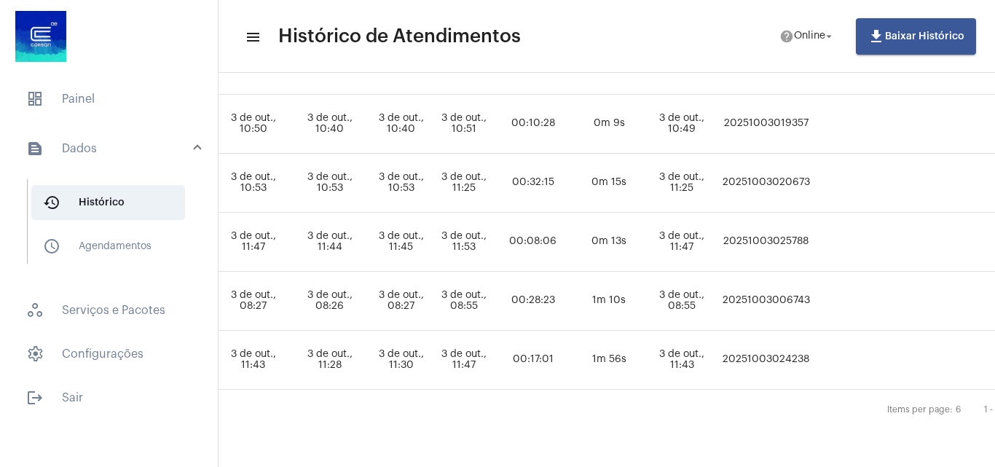
drag, startPoint x: 856, startPoint y: 229, endPoint x: 848, endPoint y: 248, distance: 21.5
copy td "20251003025788"
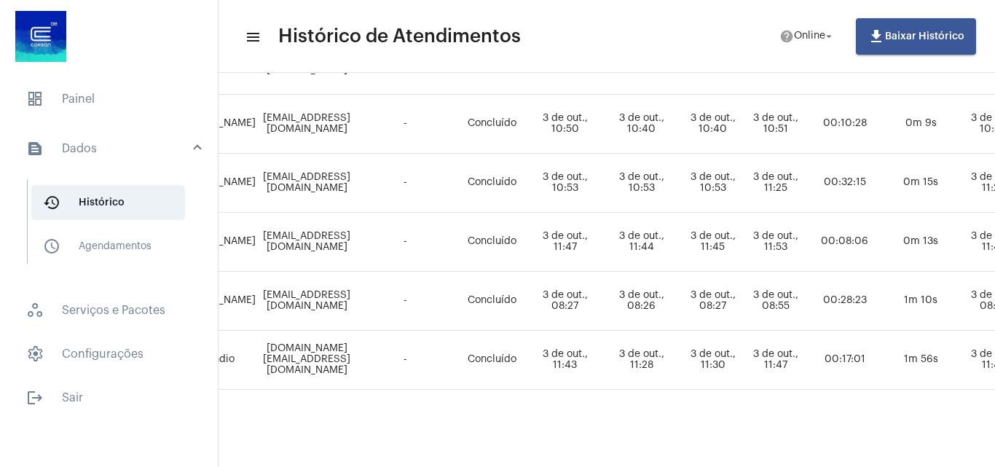
scroll to position [270, 149]
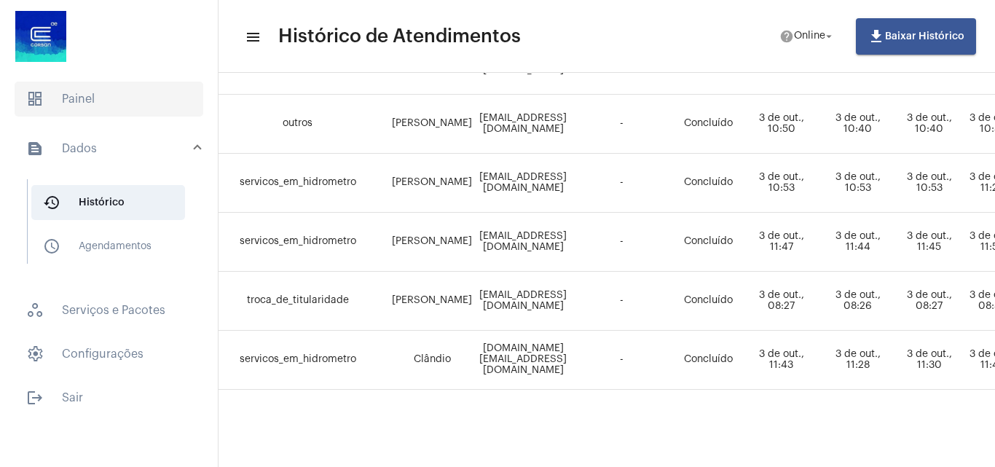
click at [76, 109] on span "dashboard Painel" at bounding box center [109, 99] width 189 height 35
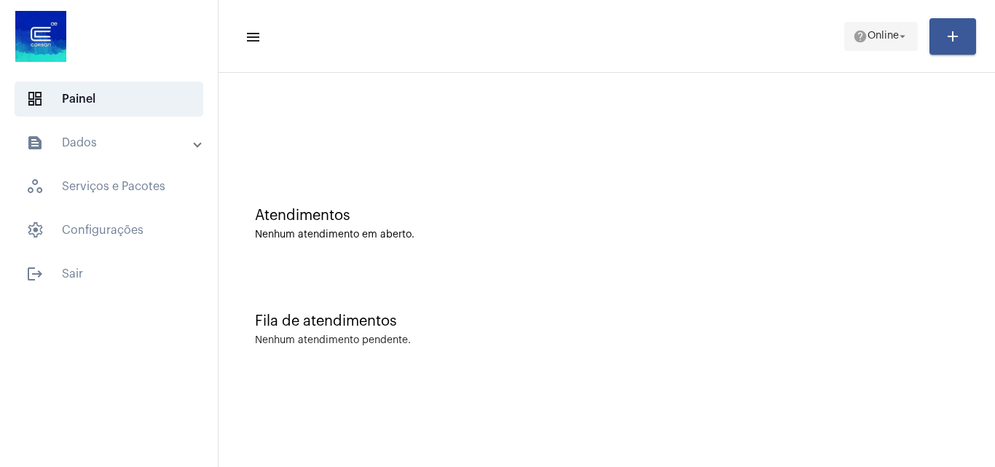
click at [875, 33] on span "Online" at bounding box center [882, 36] width 31 height 10
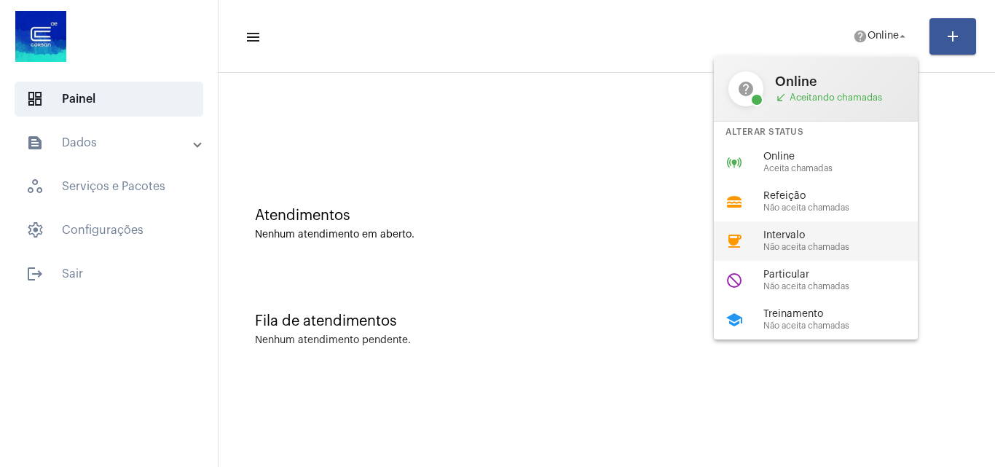
click at [829, 227] on div "coffee Intervalo Não aceita chamadas" at bounding box center [827, 240] width 227 height 39
